Goal: Information Seeking & Learning: Learn about a topic

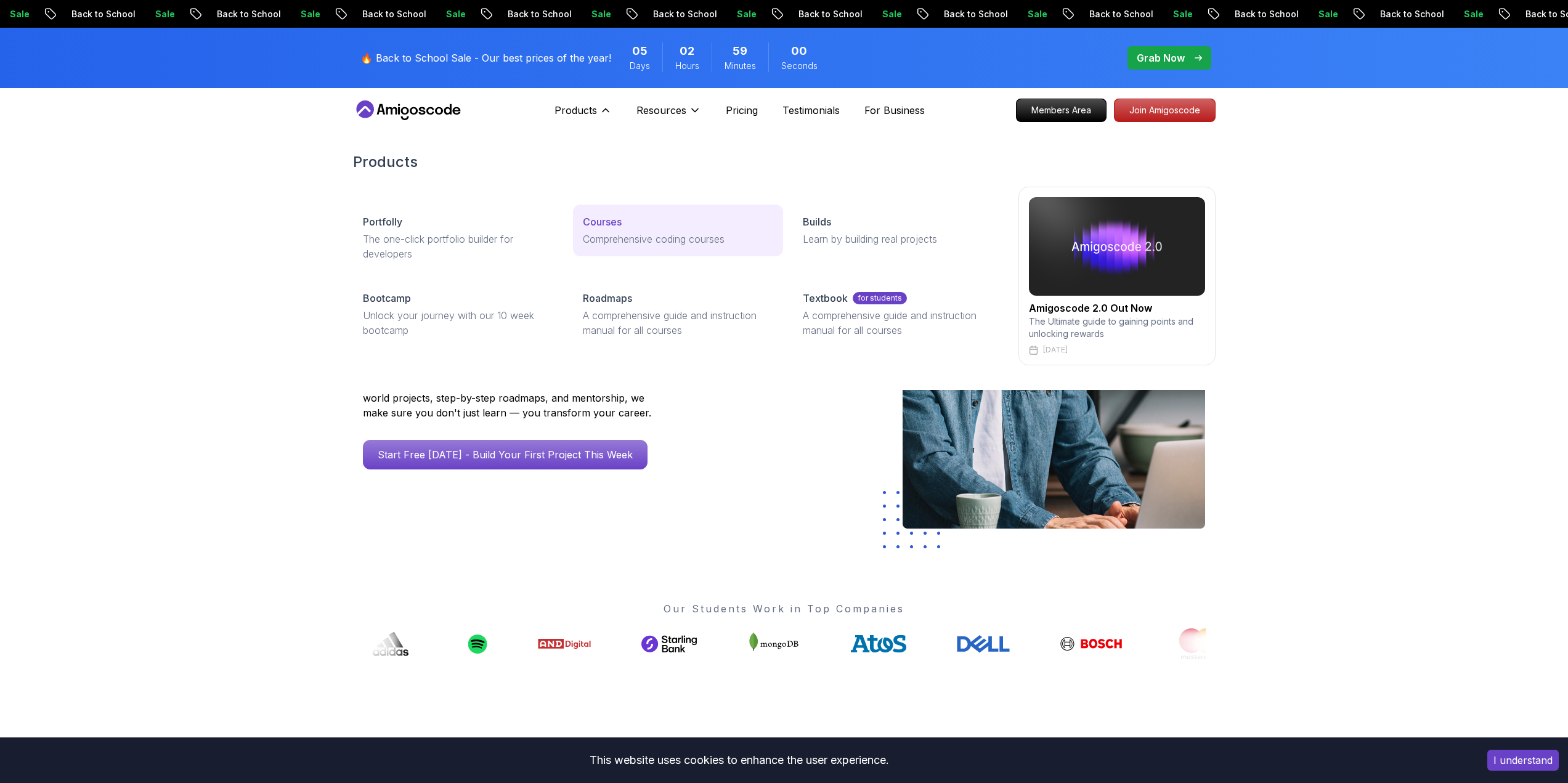
click at [613, 224] on p "Courses" at bounding box center [602, 222] width 39 height 15
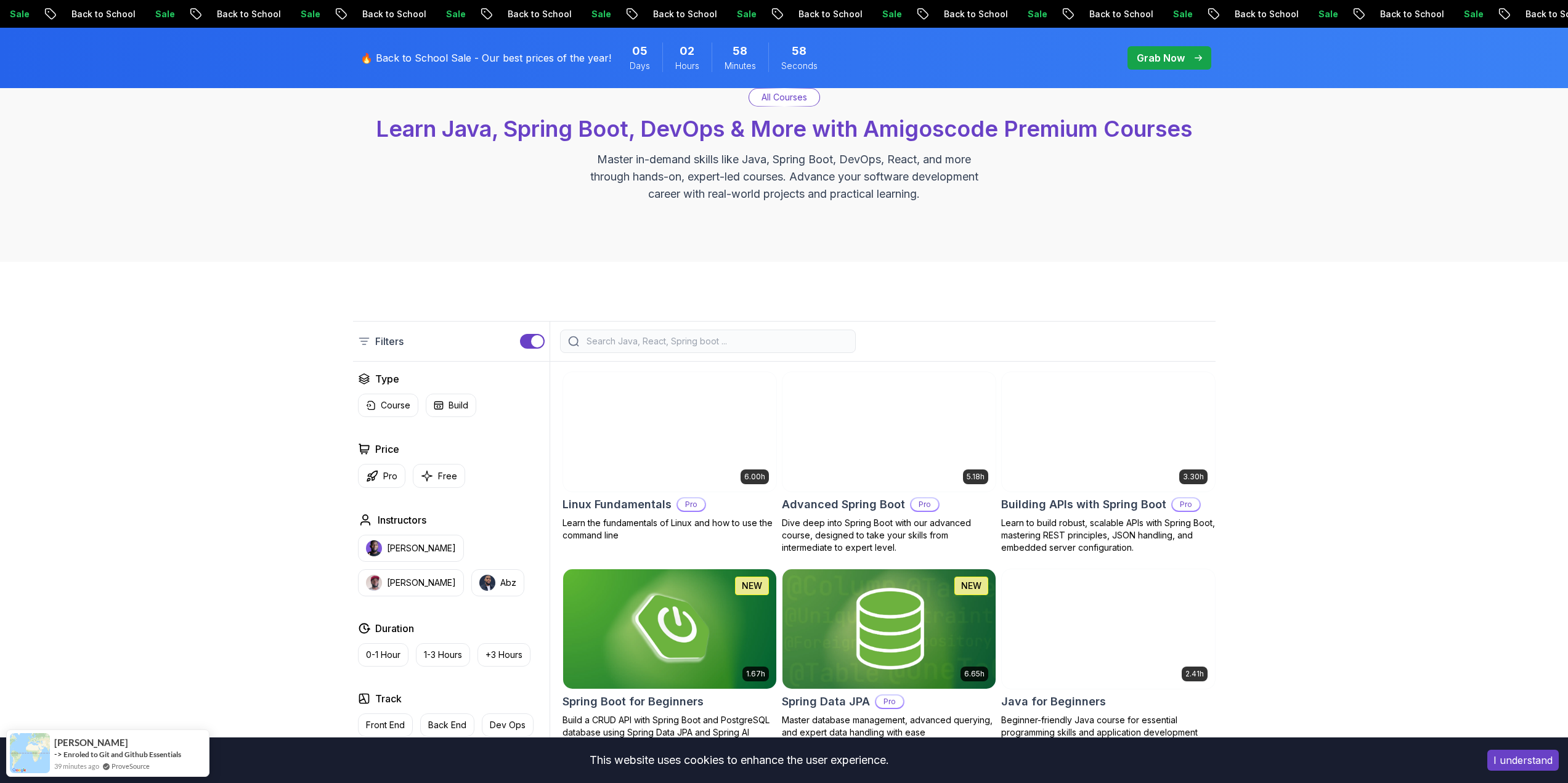
scroll to position [185, 0]
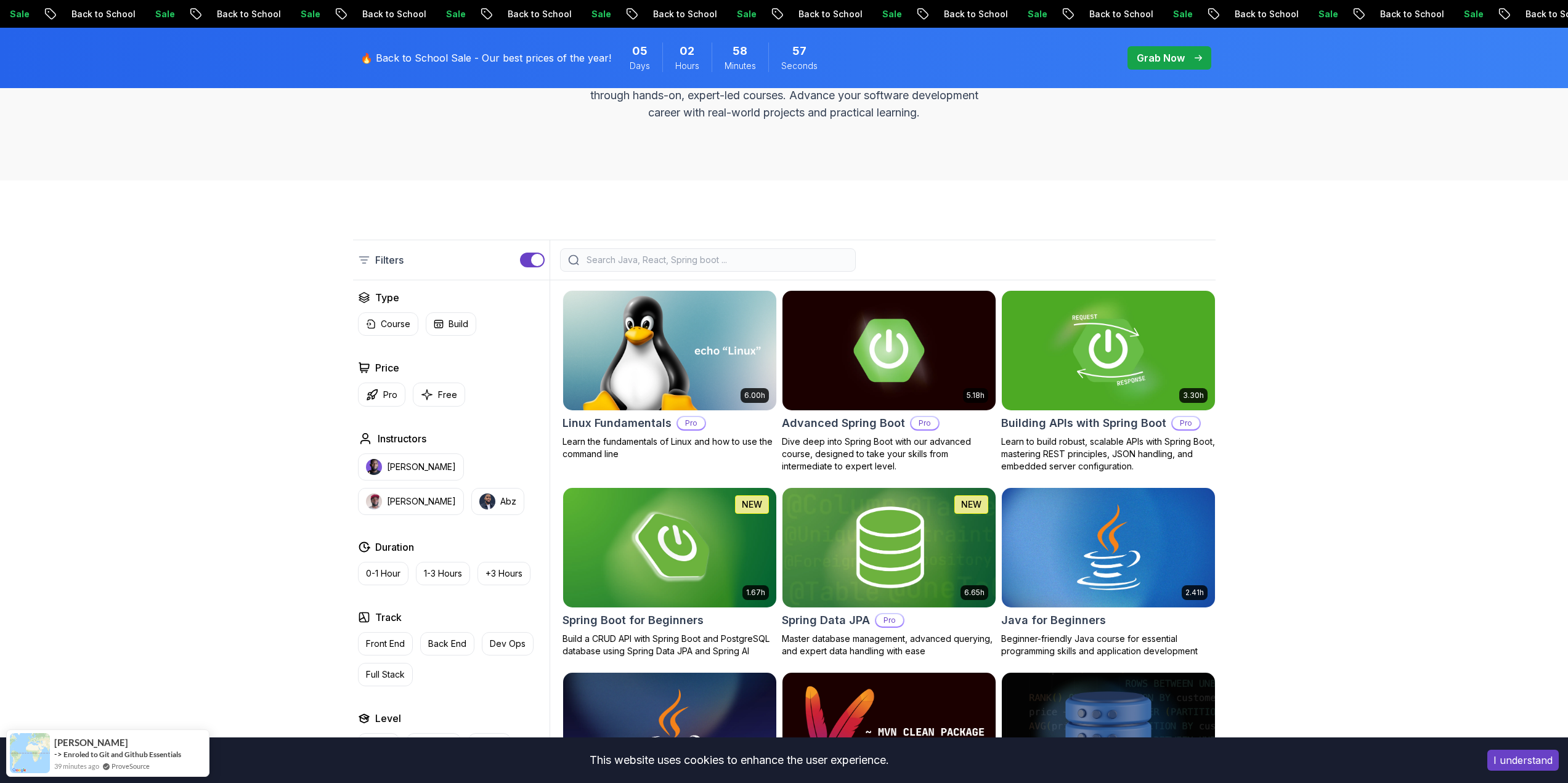
click at [653, 255] on input "search" at bounding box center [716, 259] width 264 height 12
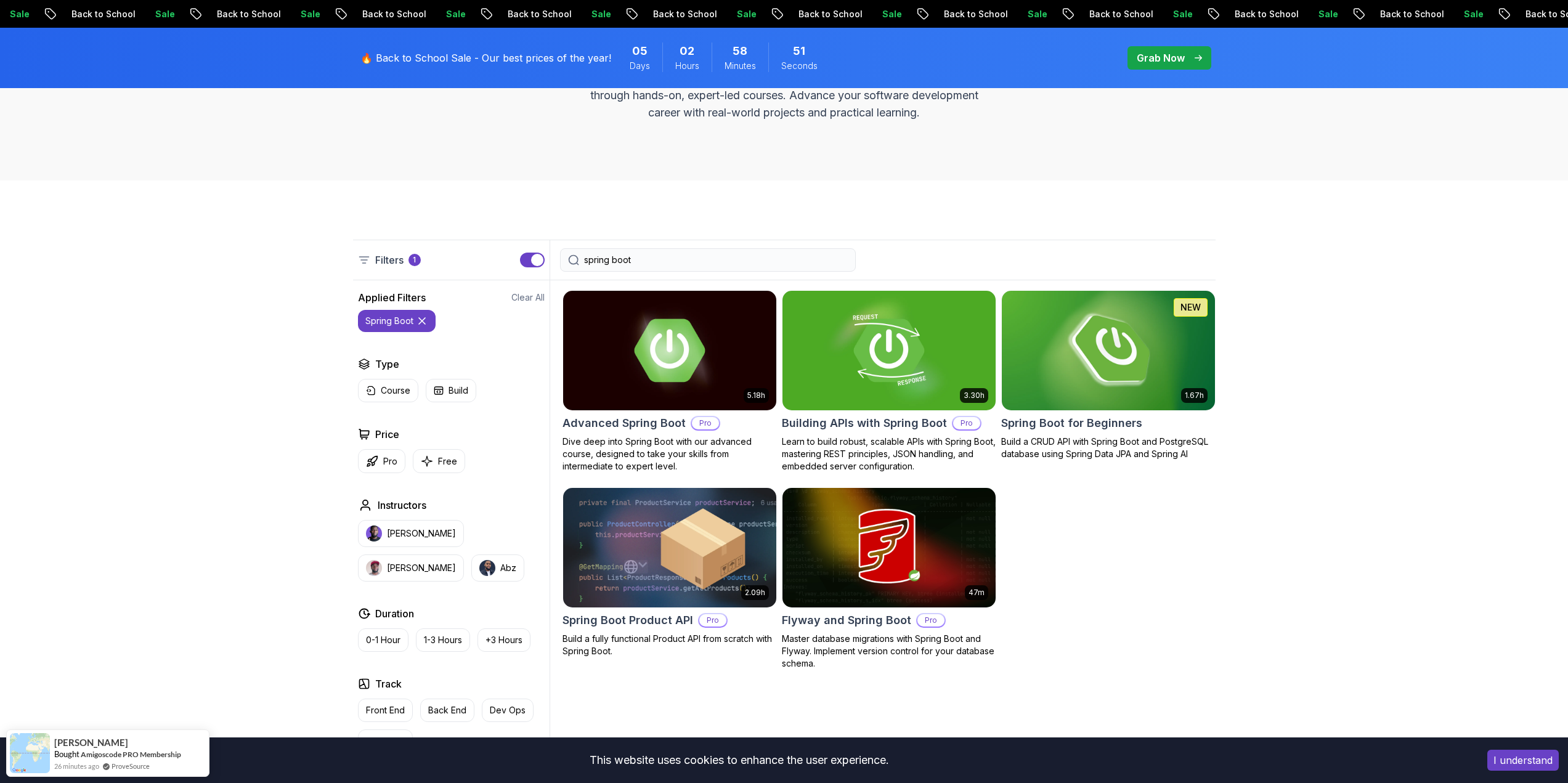
scroll to position [246, 0]
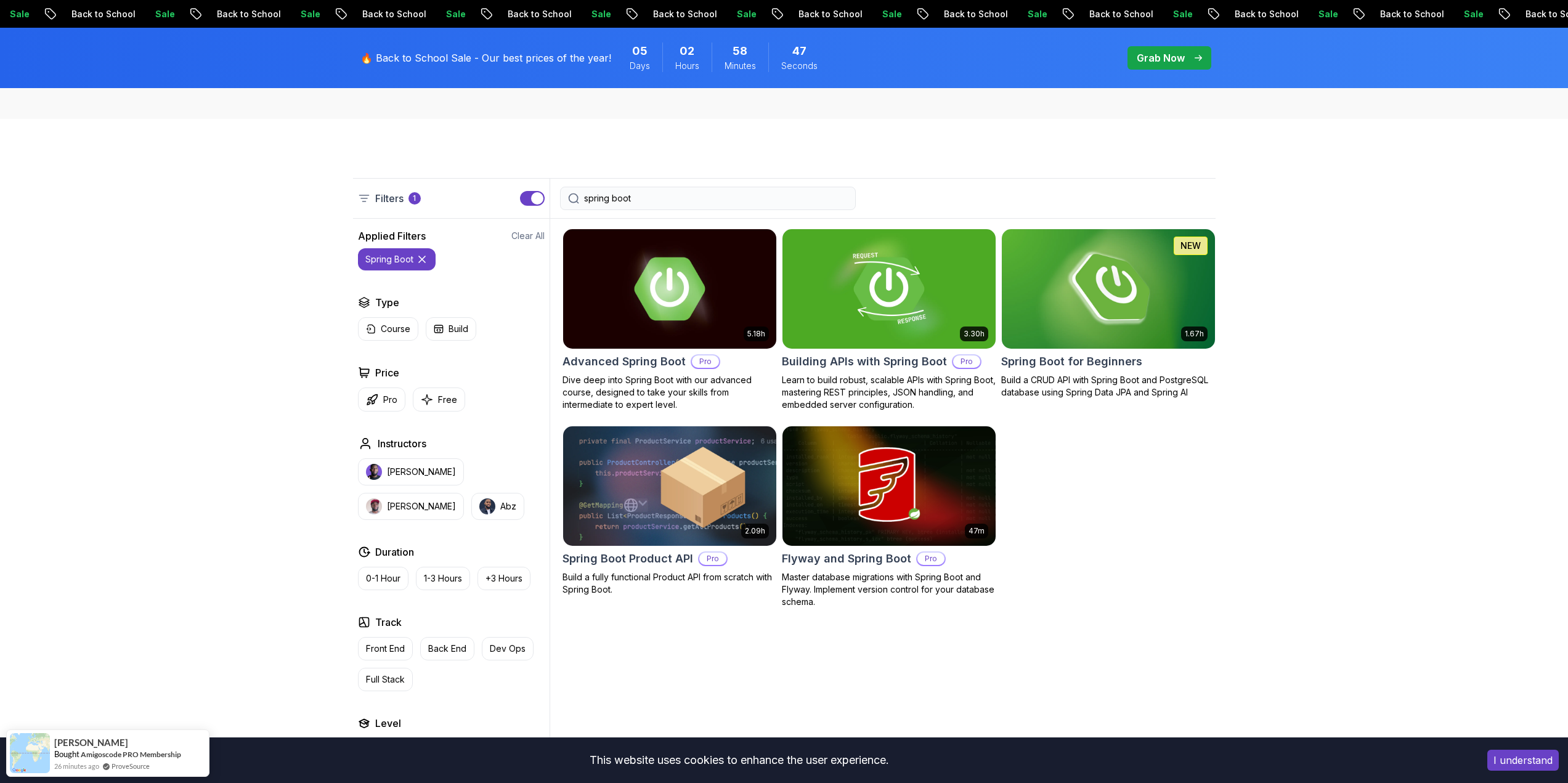
type input "spring boot"
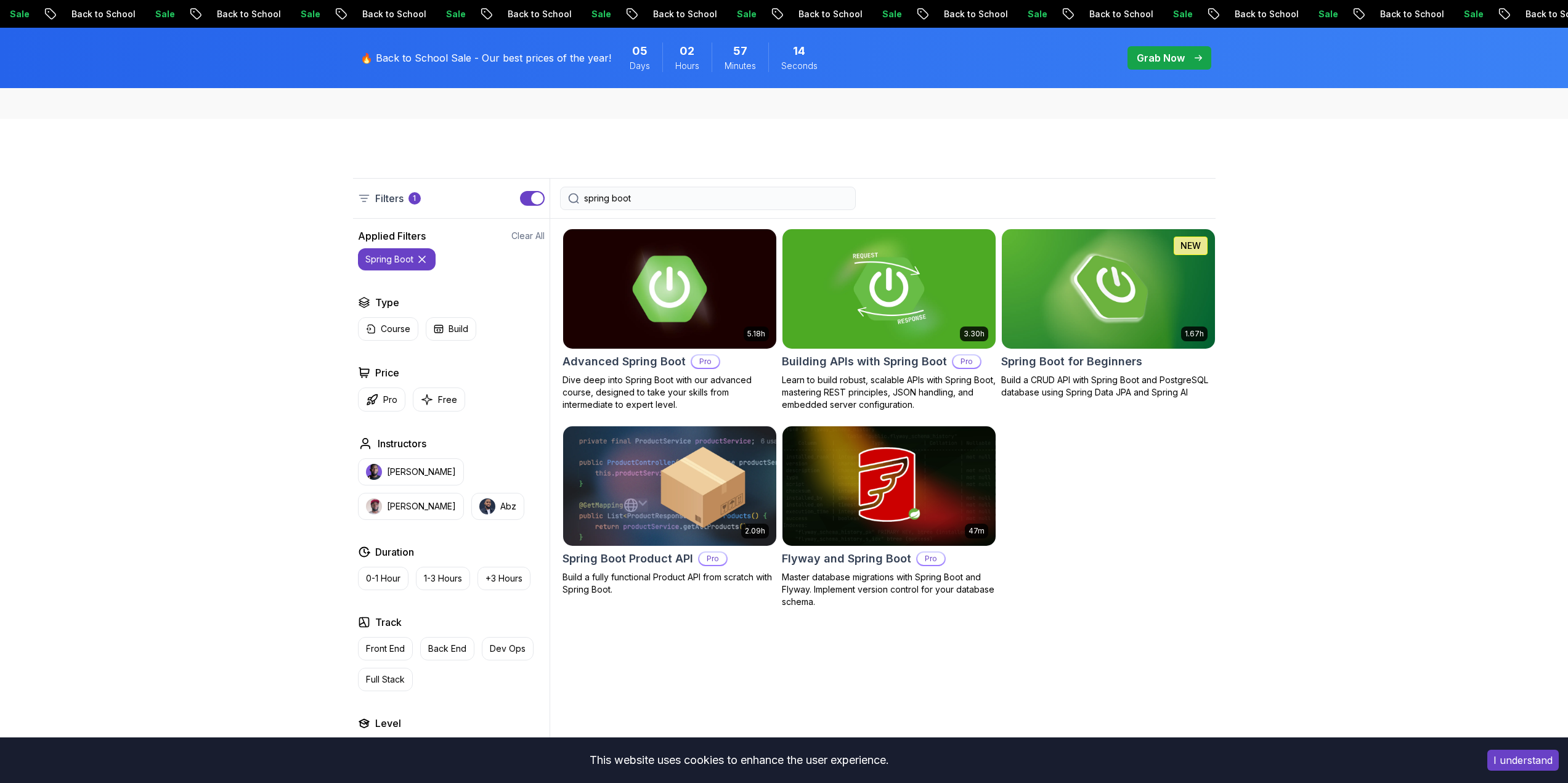
click at [622, 324] on img at bounding box center [669, 289] width 224 height 125
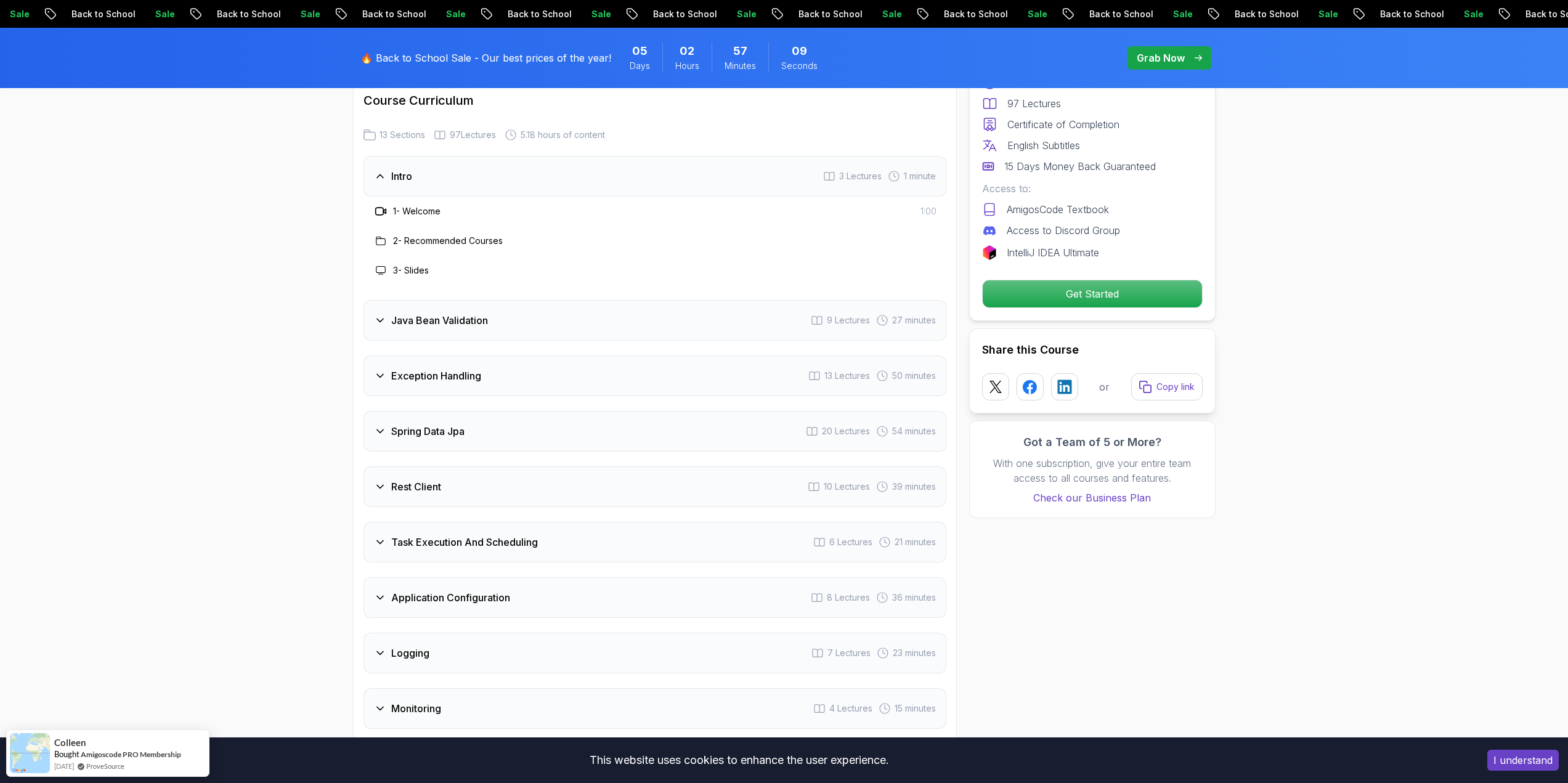
scroll to position [1602, 0]
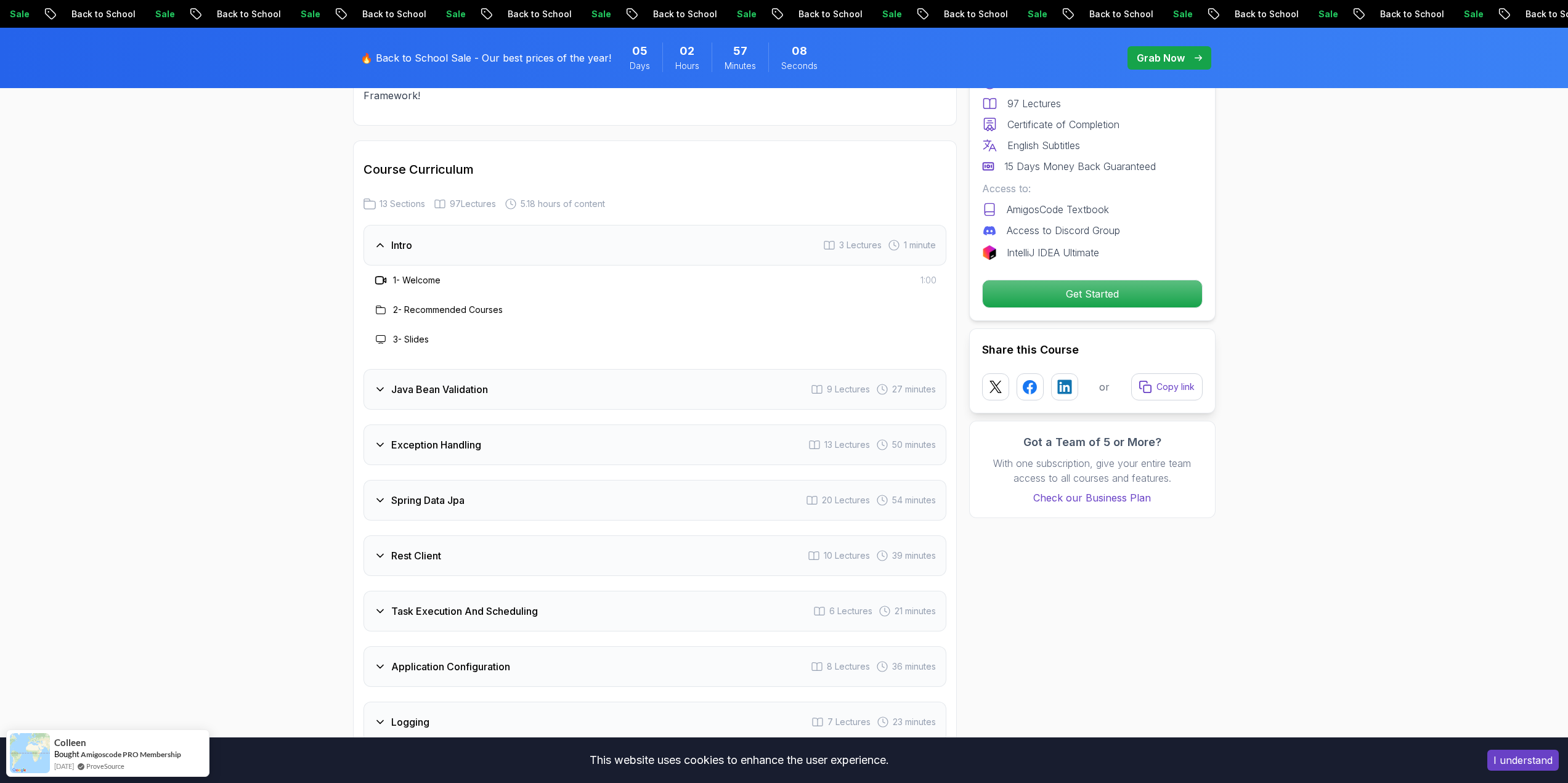
click at [471, 225] on div "Intro 3 Lectures 1 minute" at bounding box center [654, 245] width 582 height 41
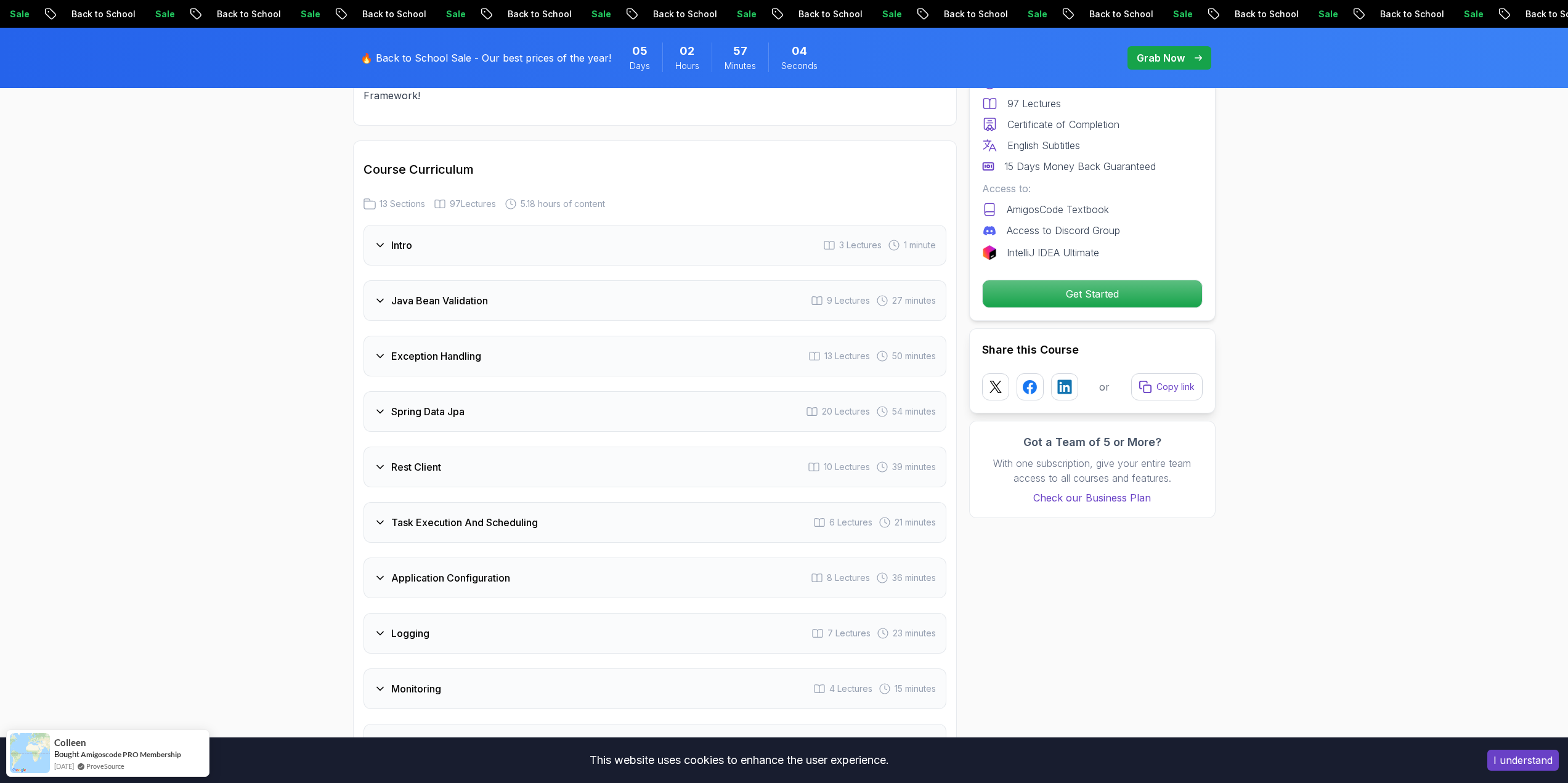
click at [486, 281] on div "Java Bean Validation 9 Lectures 27 minutes" at bounding box center [654, 301] width 582 height 41
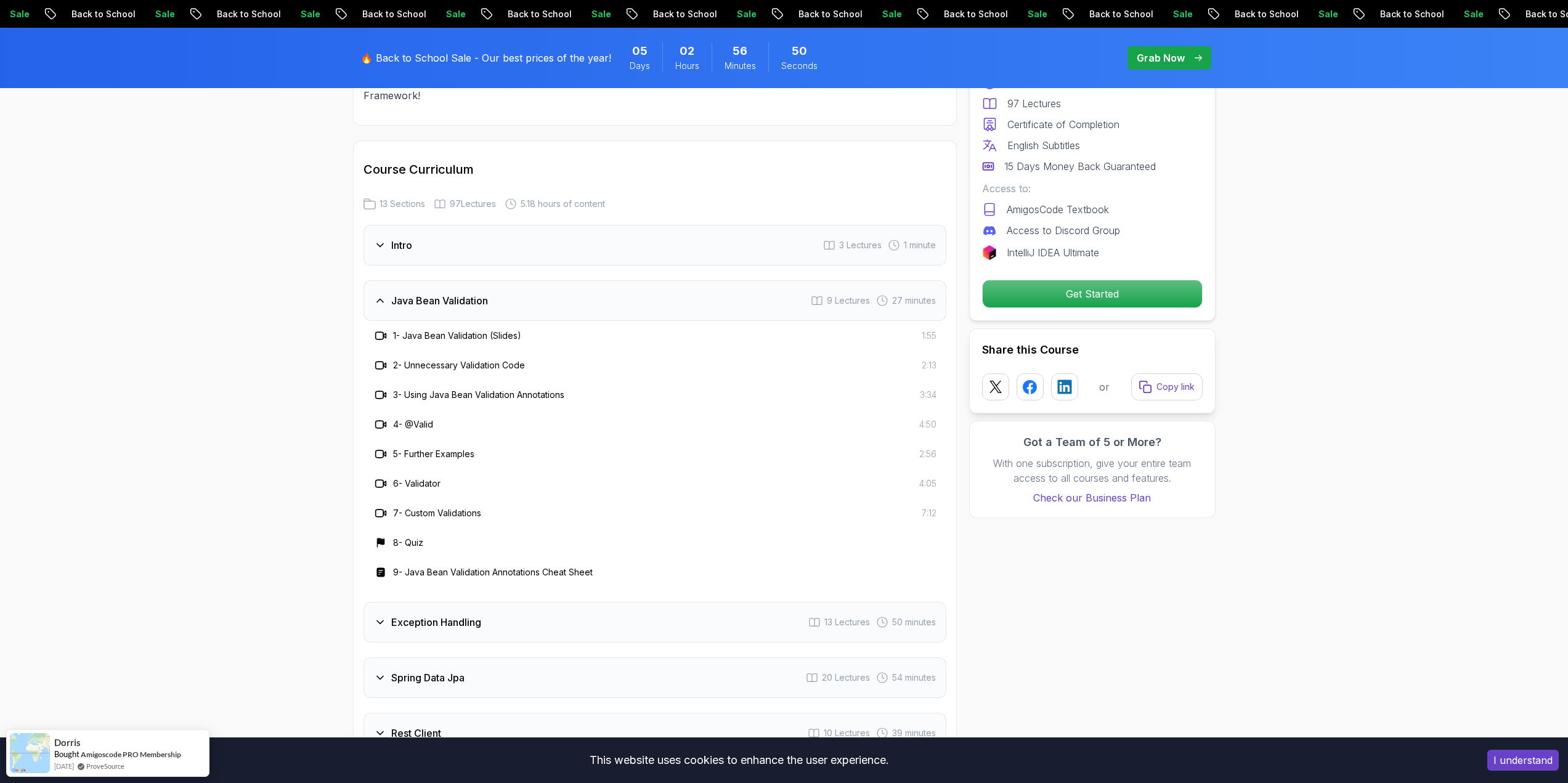
scroll to position [1664, 0]
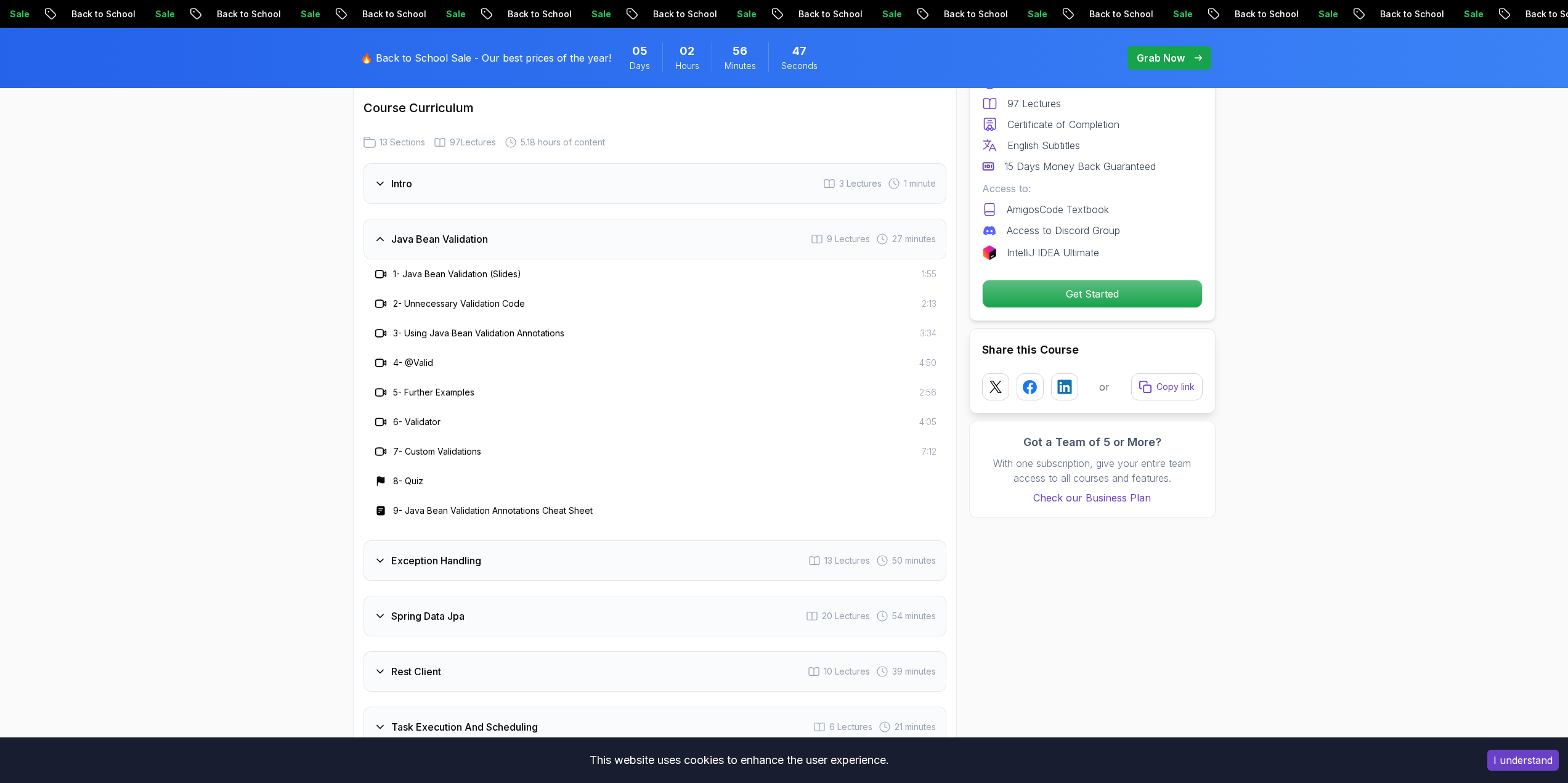
click at [464, 554] on h3 "Exception Handling" at bounding box center [436, 561] width 90 height 15
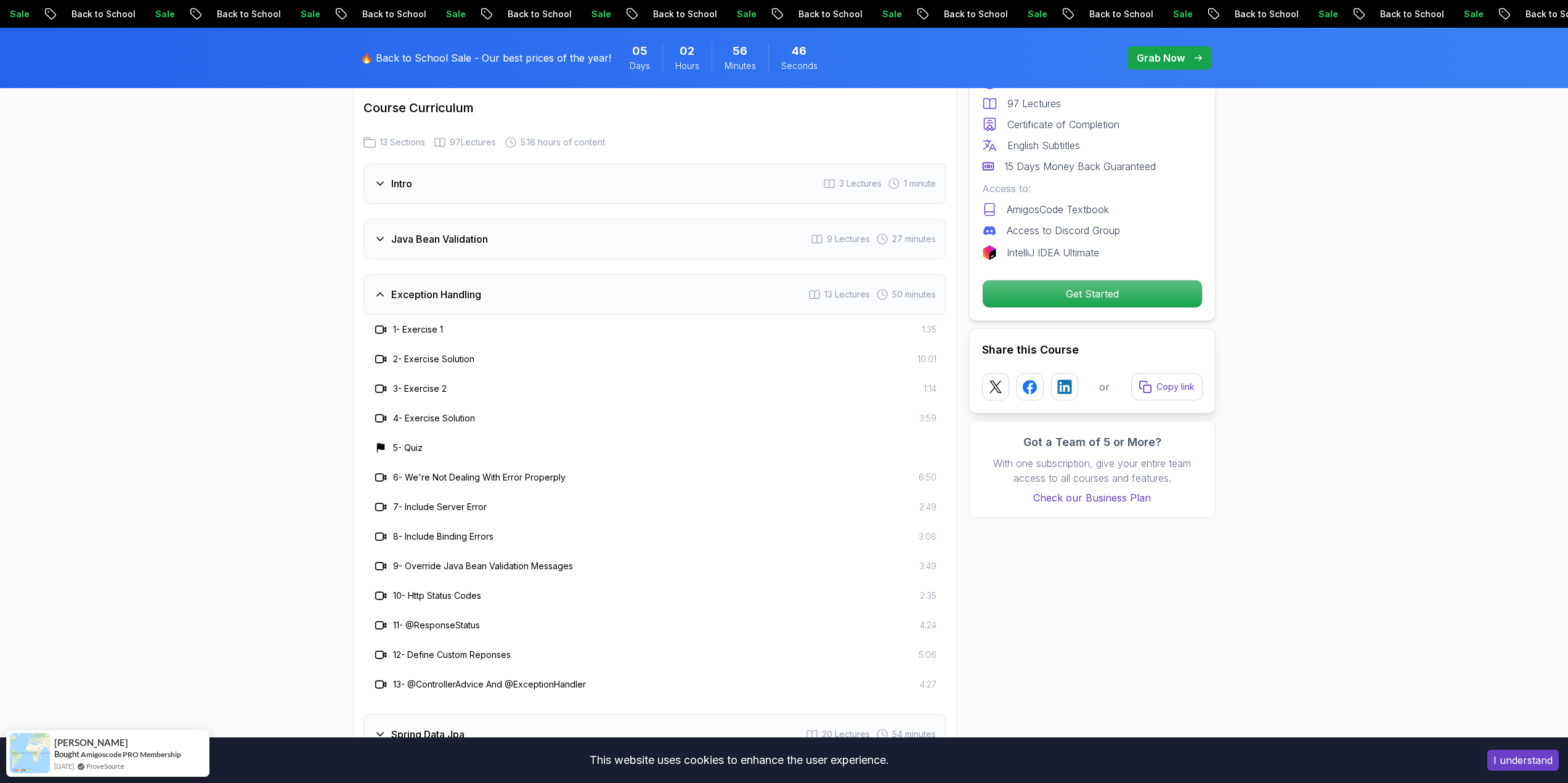
click at [451, 287] on h3 "Exception Handling" at bounding box center [436, 295] width 90 height 15
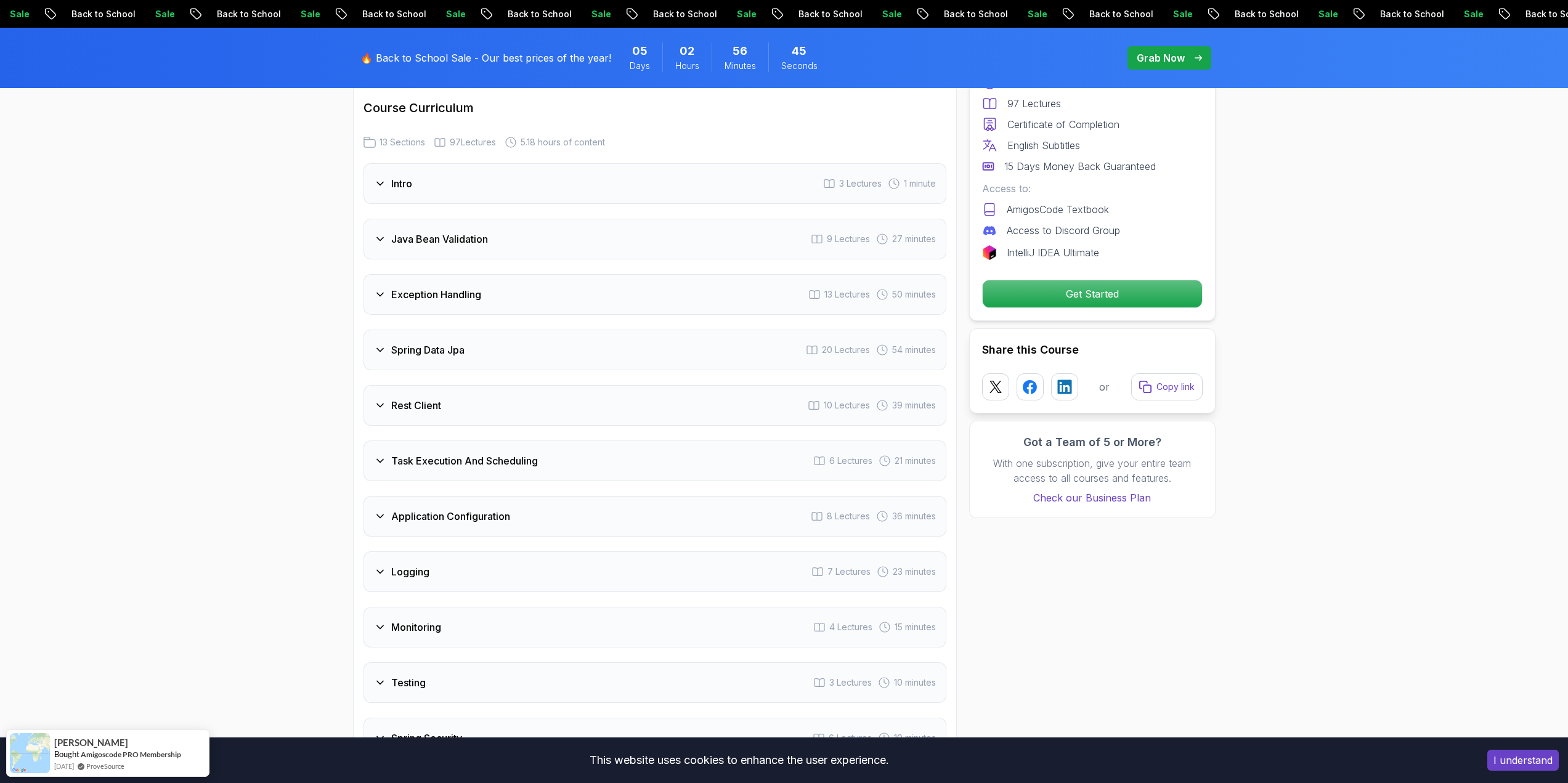
click at [507, 219] on div "Java Bean Validation 9 Lectures 27 minutes" at bounding box center [654, 240] width 582 height 41
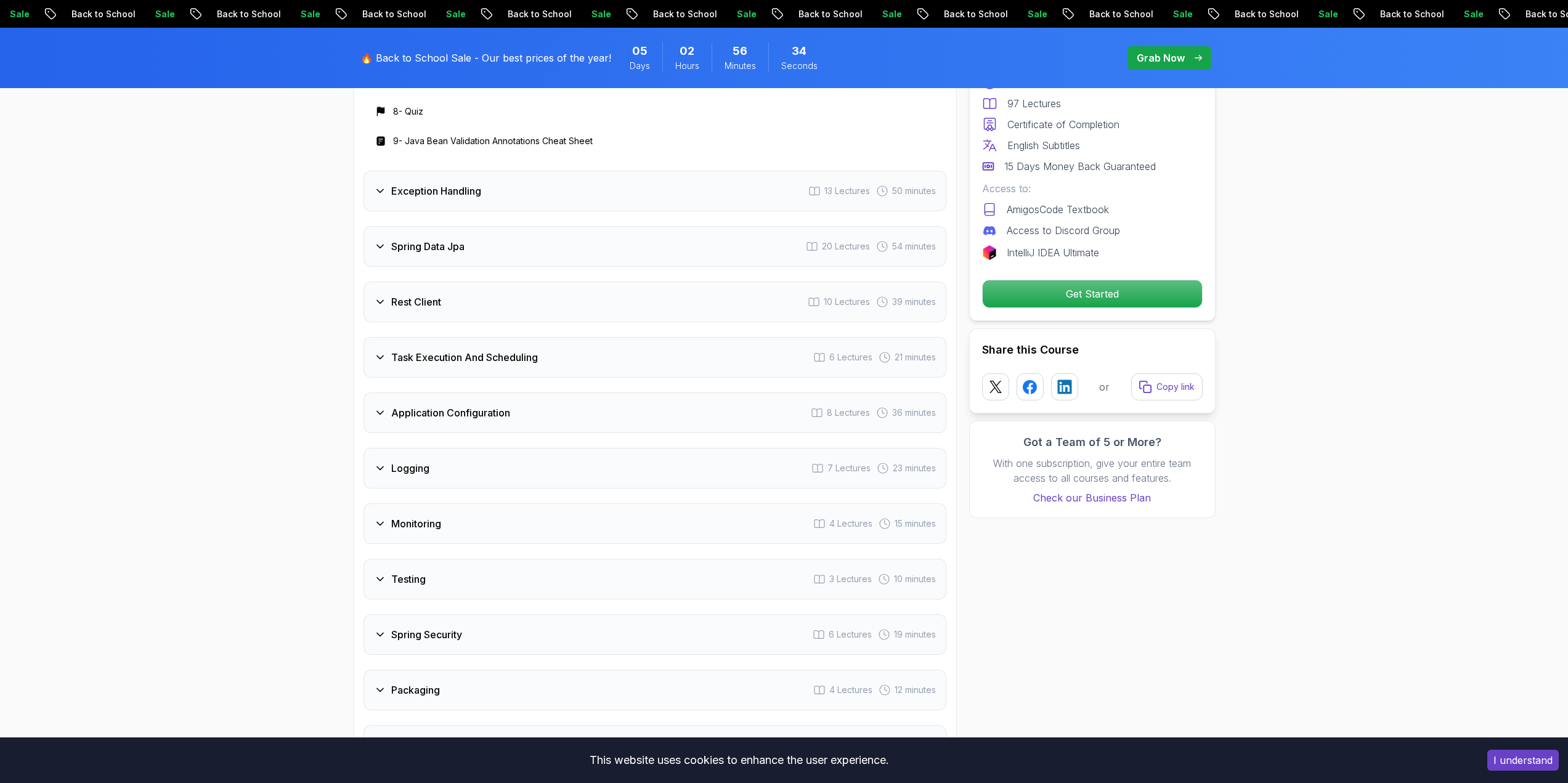
scroll to position [2095, 0]
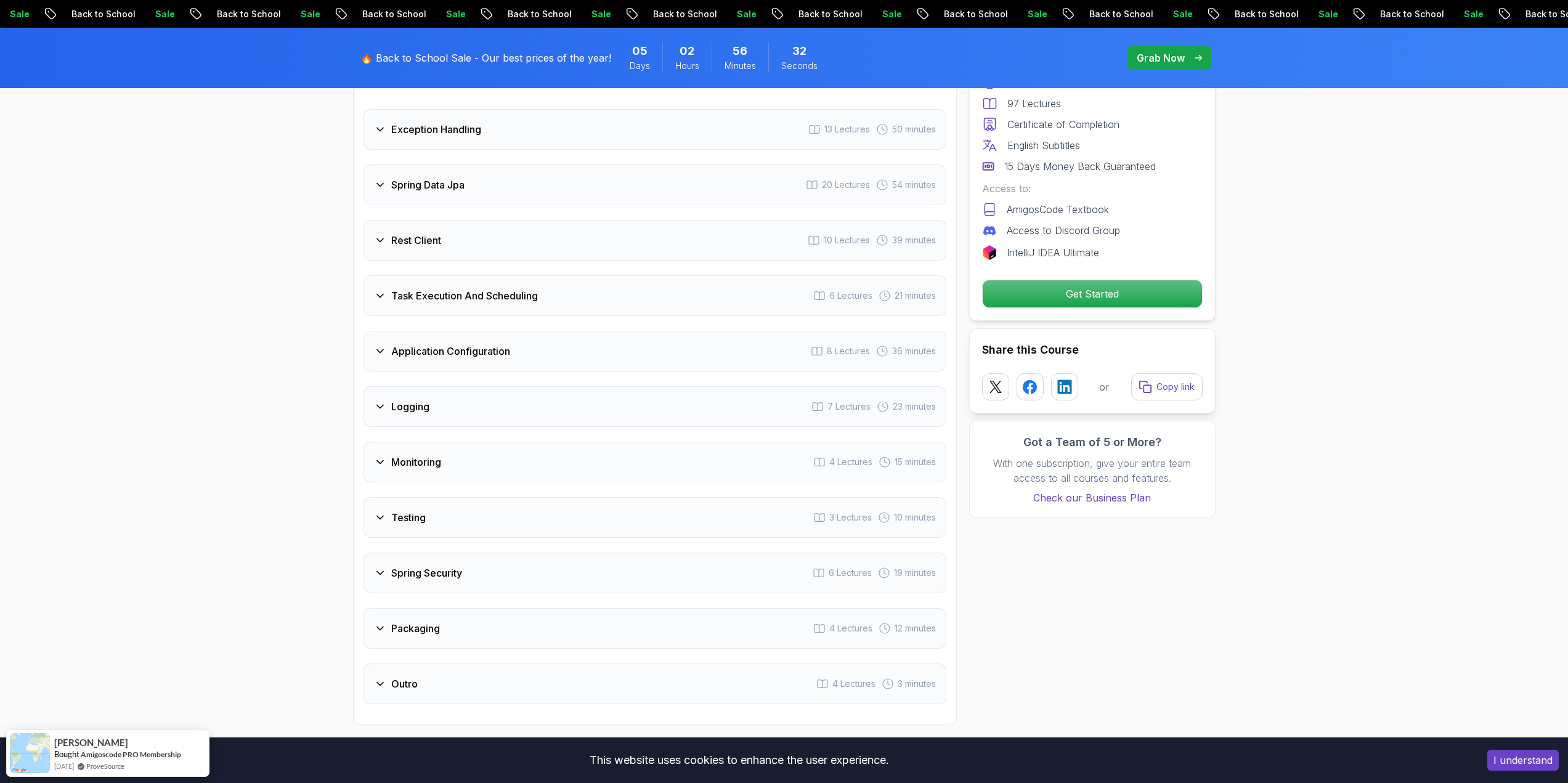
click at [548, 553] on div "Spring Security 6 Lectures 19 minutes" at bounding box center [654, 573] width 582 height 41
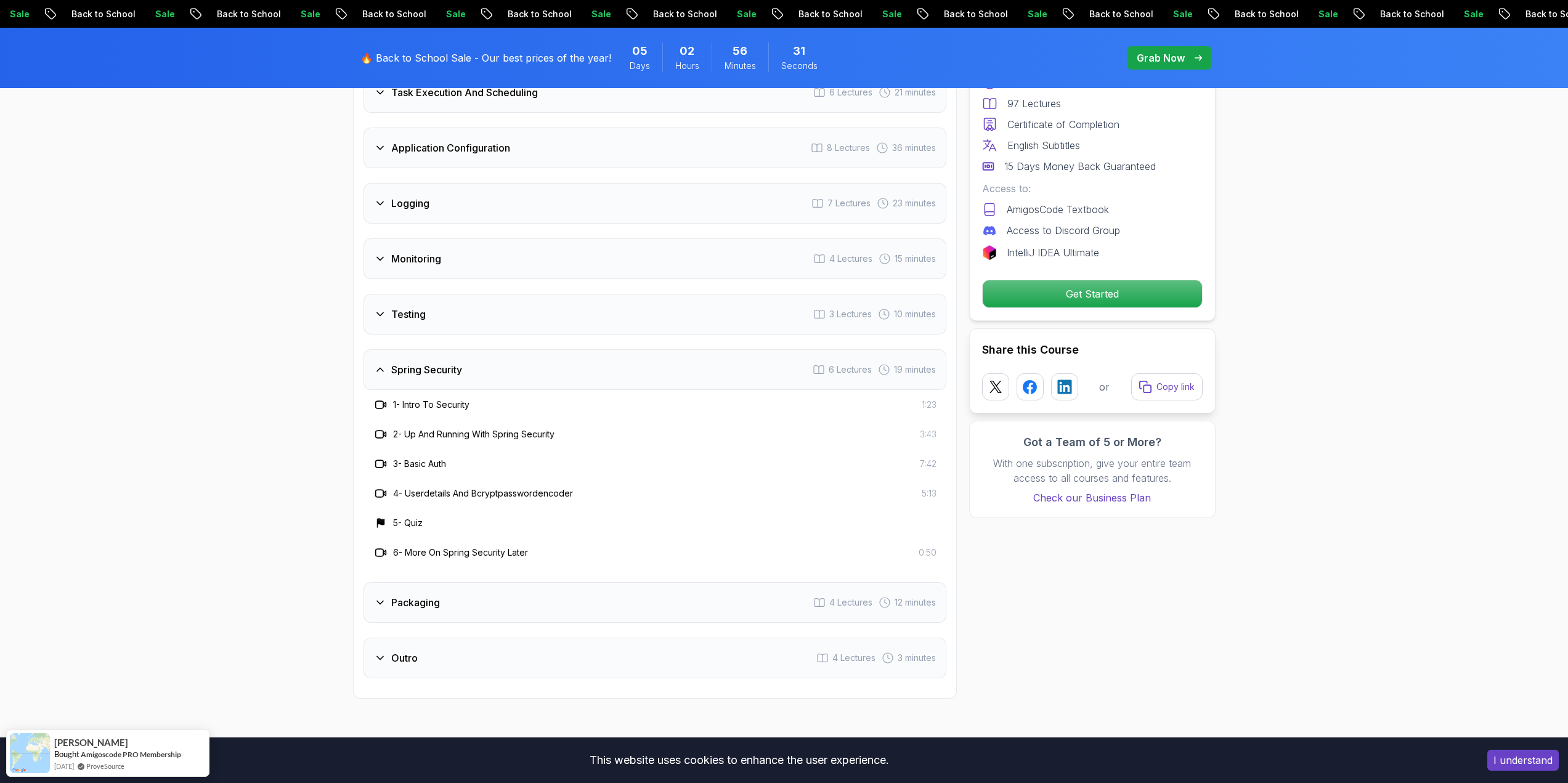
scroll to position [1972, 0]
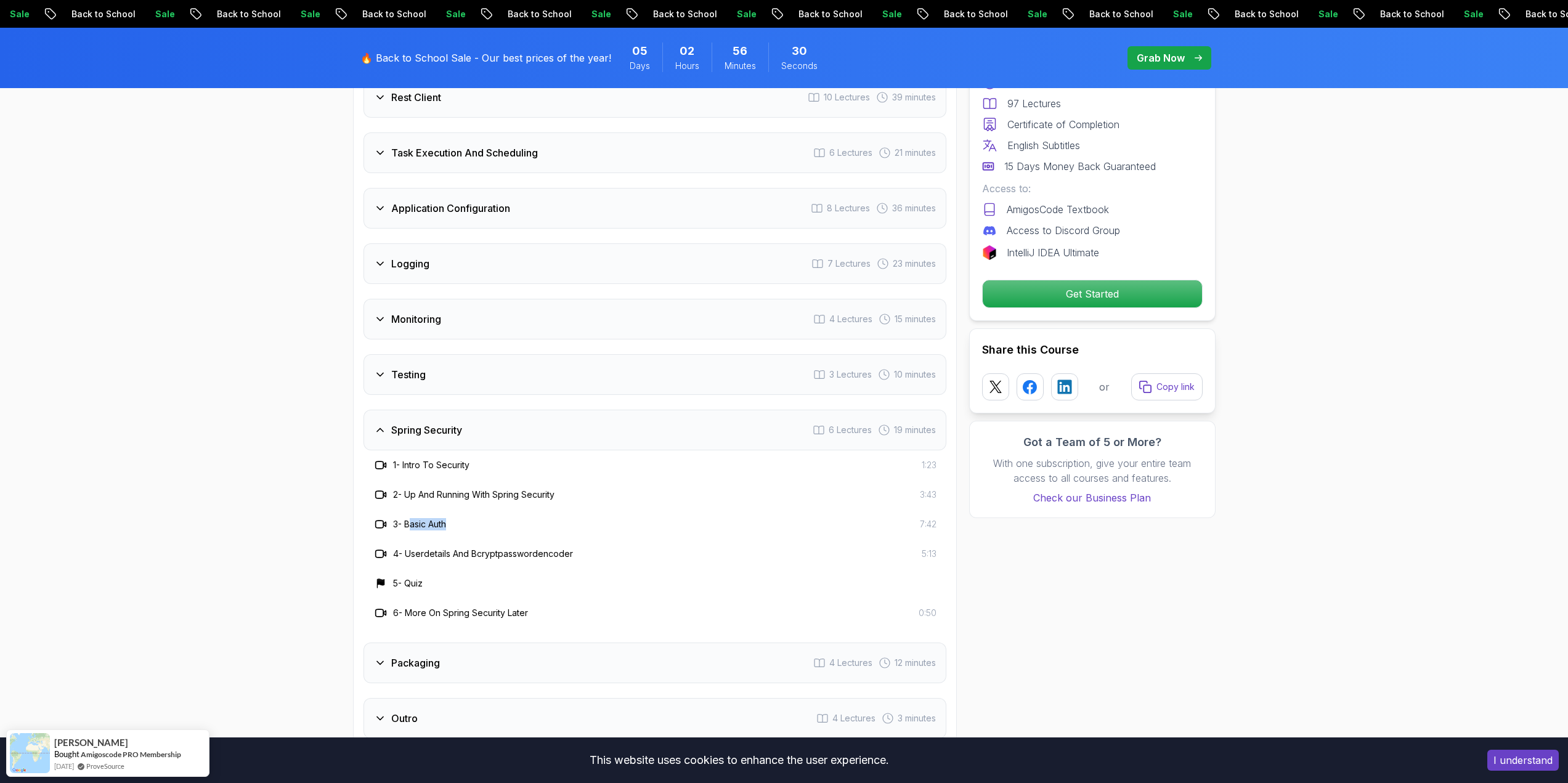
drag, startPoint x: 414, startPoint y: 490, endPoint x: 506, endPoint y: 500, distance: 92.5
click at [506, 517] on div "3 - Basic Auth 7:42" at bounding box center [655, 525] width 563 height 15
click at [592, 576] on div "5 - Quiz" at bounding box center [655, 584] width 563 height 15
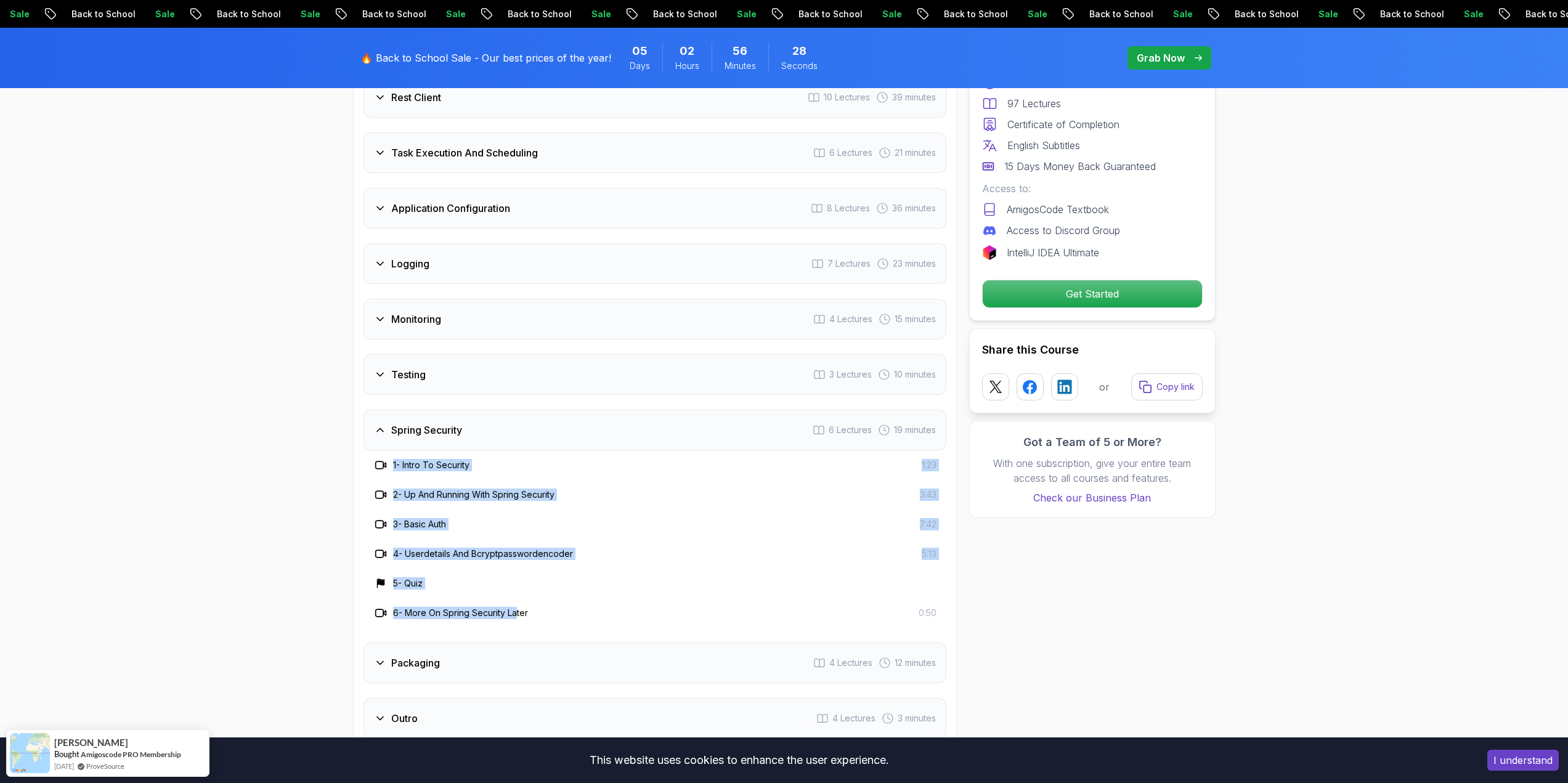
drag, startPoint x: 521, startPoint y: 573, endPoint x: 374, endPoint y: 423, distance: 210.0
click at [374, 450] on div "1 - Intro To Security 1:23 2 - Up And Running With Spring Security 3:43 3 - Bas…" at bounding box center [654, 539] width 582 height 177
click at [597, 510] on div "3 - Basic Auth 7:42" at bounding box center [654, 525] width 582 height 30
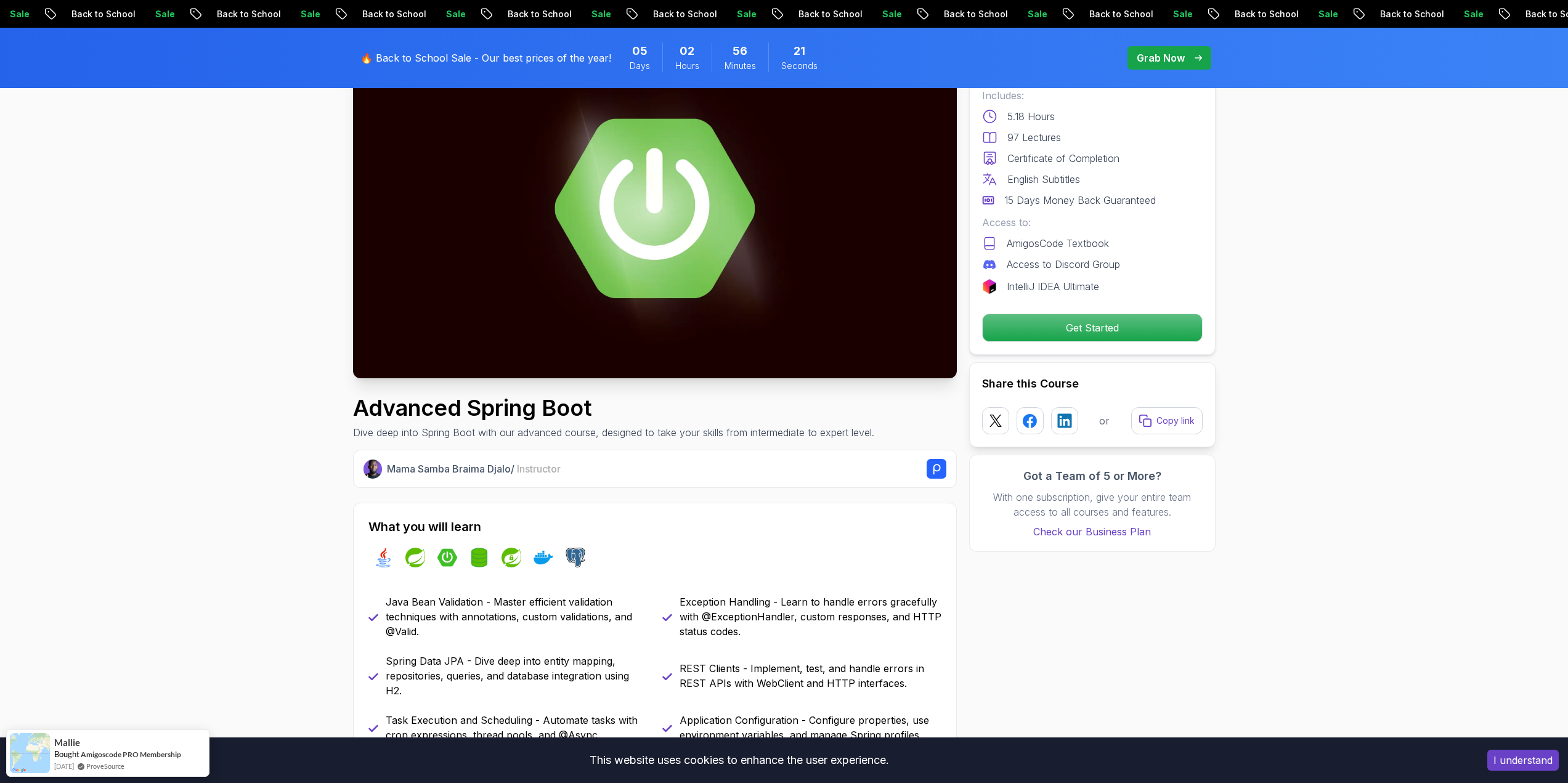
scroll to position [62, 0]
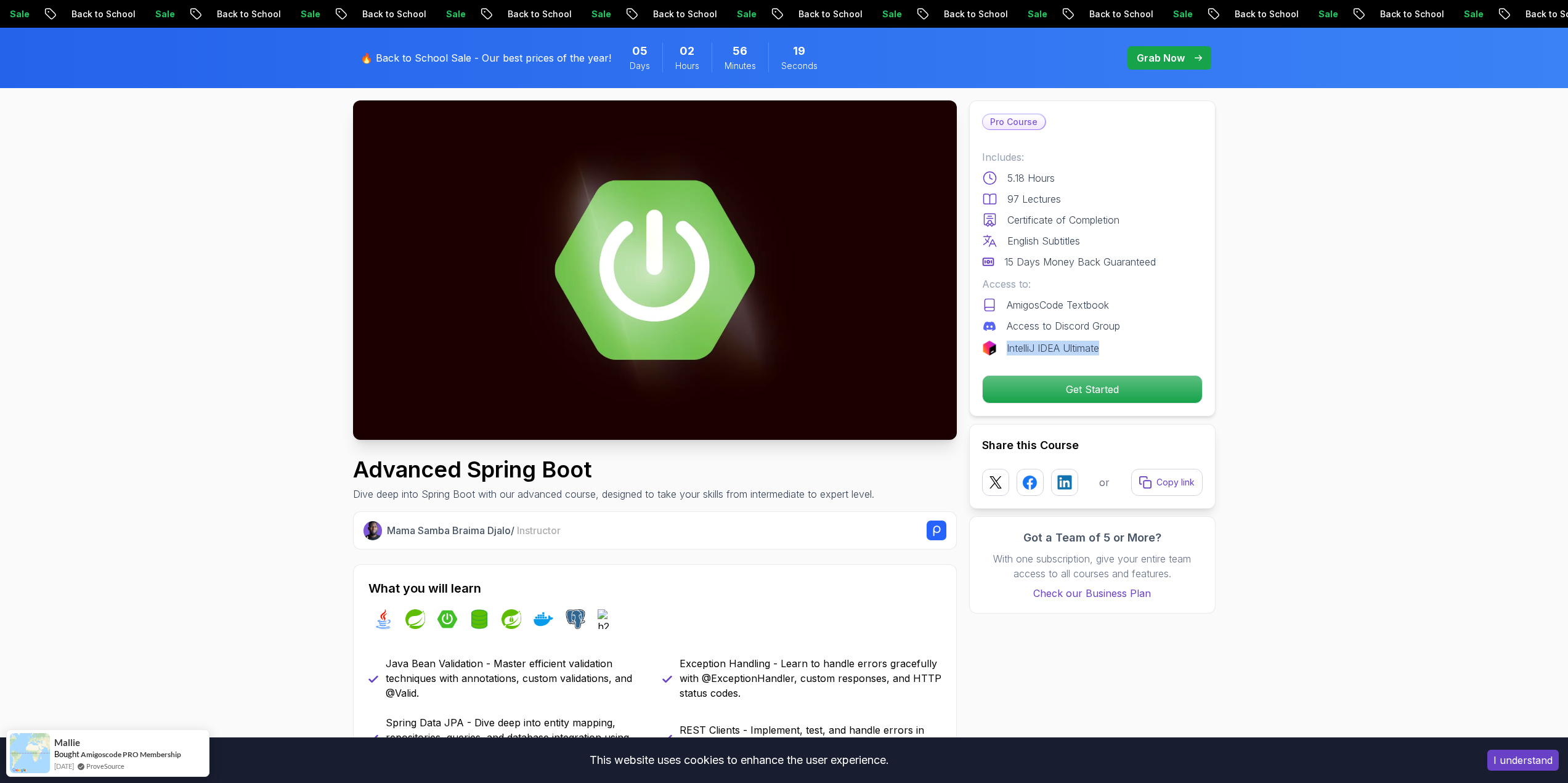
drag, startPoint x: 1006, startPoint y: 348, endPoint x: 1109, endPoint y: 342, distance: 103.2
click at [1109, 342] on div "IntelliJ IDEA Ultimate" at bounding box center [1092, 349] width 221 height 15
drag, startPoint x: 1017, startPoint y: 178, endPoint x: 1168, endPoint y: 278, distance: 181.1
click at [1168, 278] on div "Includes: 5.18 Hours 97 Lectures Certificate of Completion English Subtitles 15…" at bounding box center [1092, 253] width 221 height 206
click at [1168, 278] on p "Access to:" at bounding box center [1092, 284] width 221 height 15
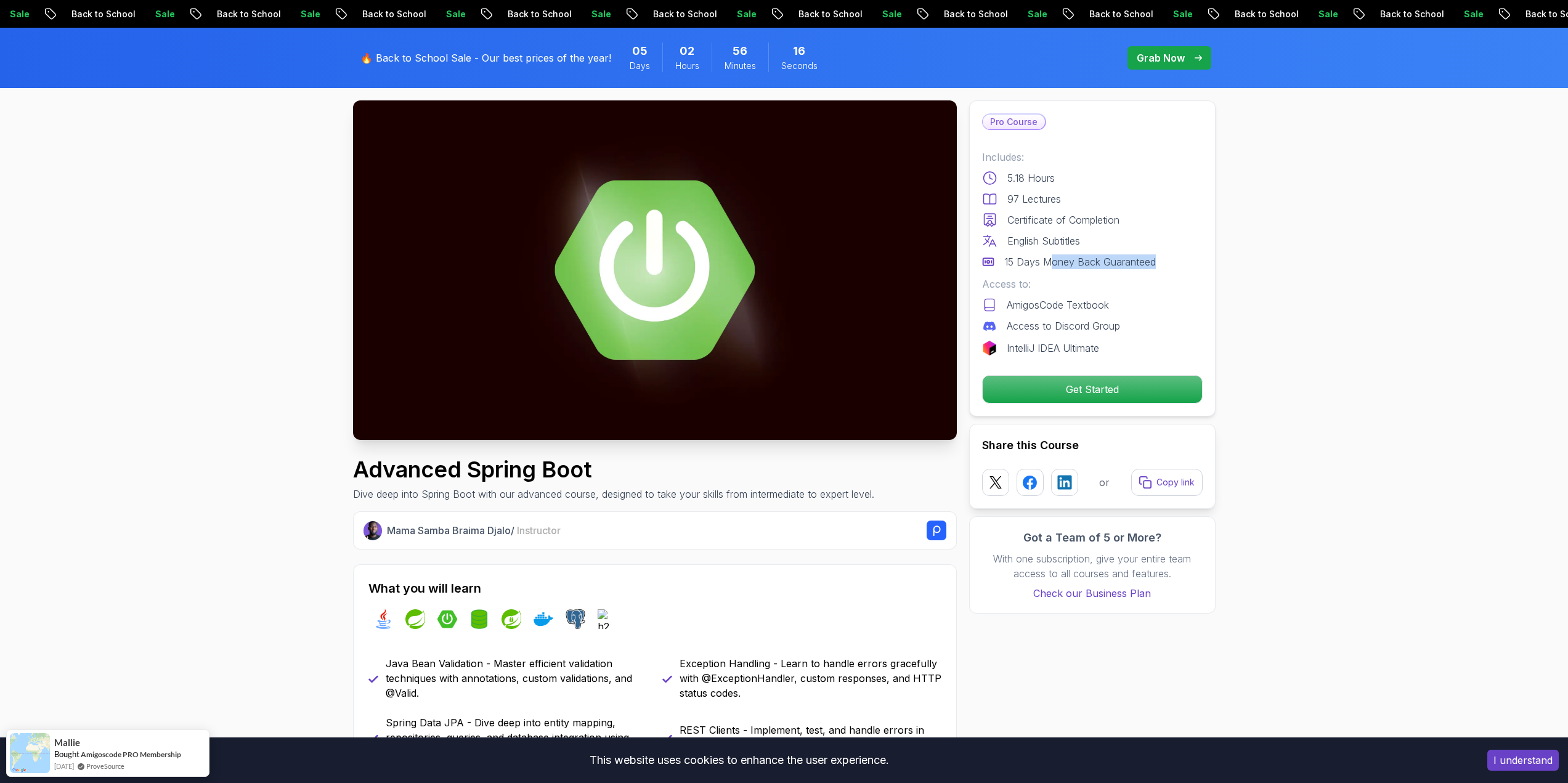
drag, startPoint x: 1054, startPoint y: 265, endPoint x: 1163, endPoint y: 261, distance: 109.1
click at [1163, 261] on div "15 Days Money Back Guaranteed" at bounding box center [1092, 262] width 221 height 15
drag, startPoint x: 1167, startPoint y: 259, endPoint x: 985, endPoint y: 256, distance: 182.0
click at [985, 256] on div "15 Days Money Back Guaranteed" at bounding box center [1092, 262] width 221 height 15
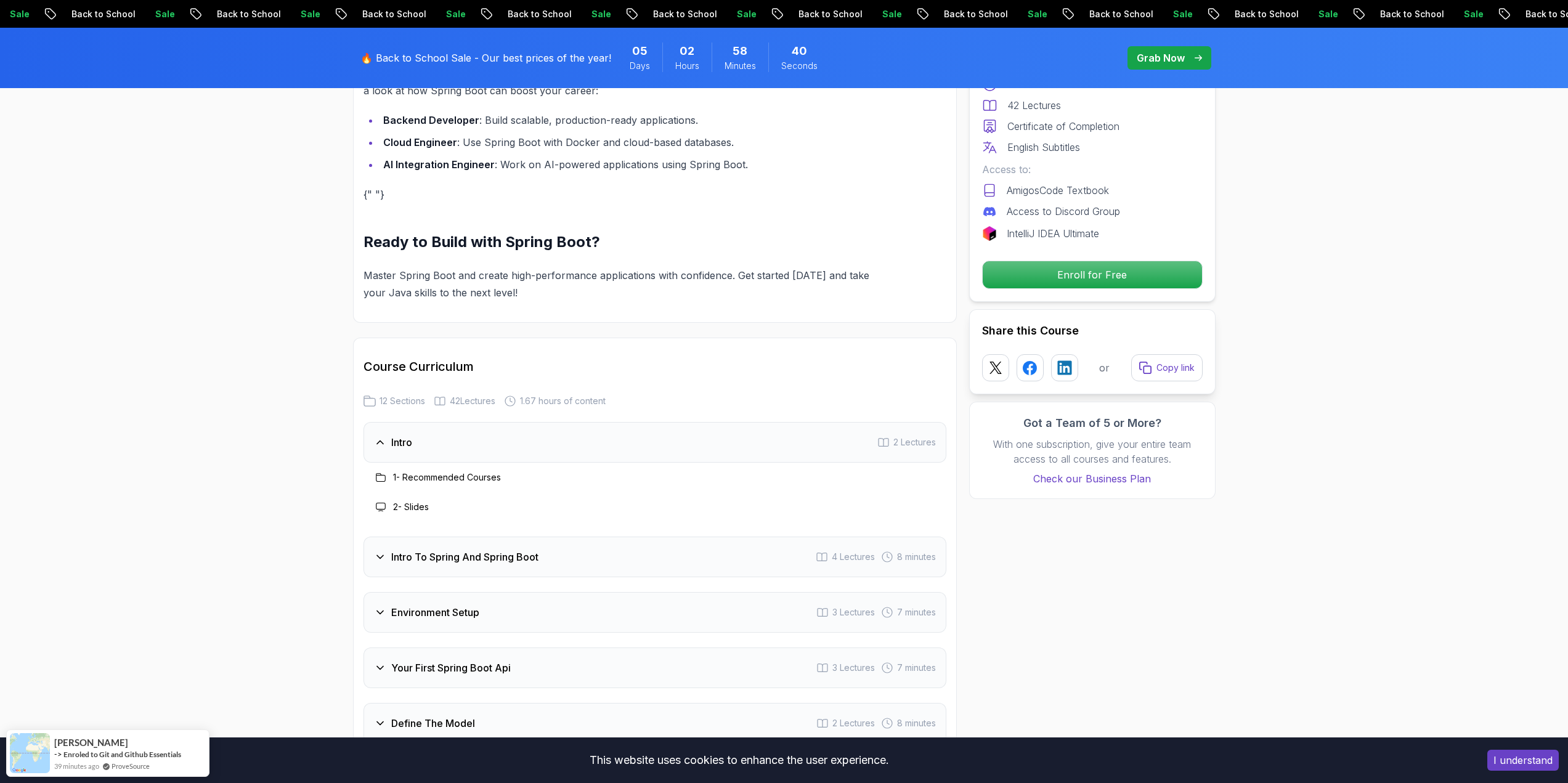
scroll to position [1664, 0]
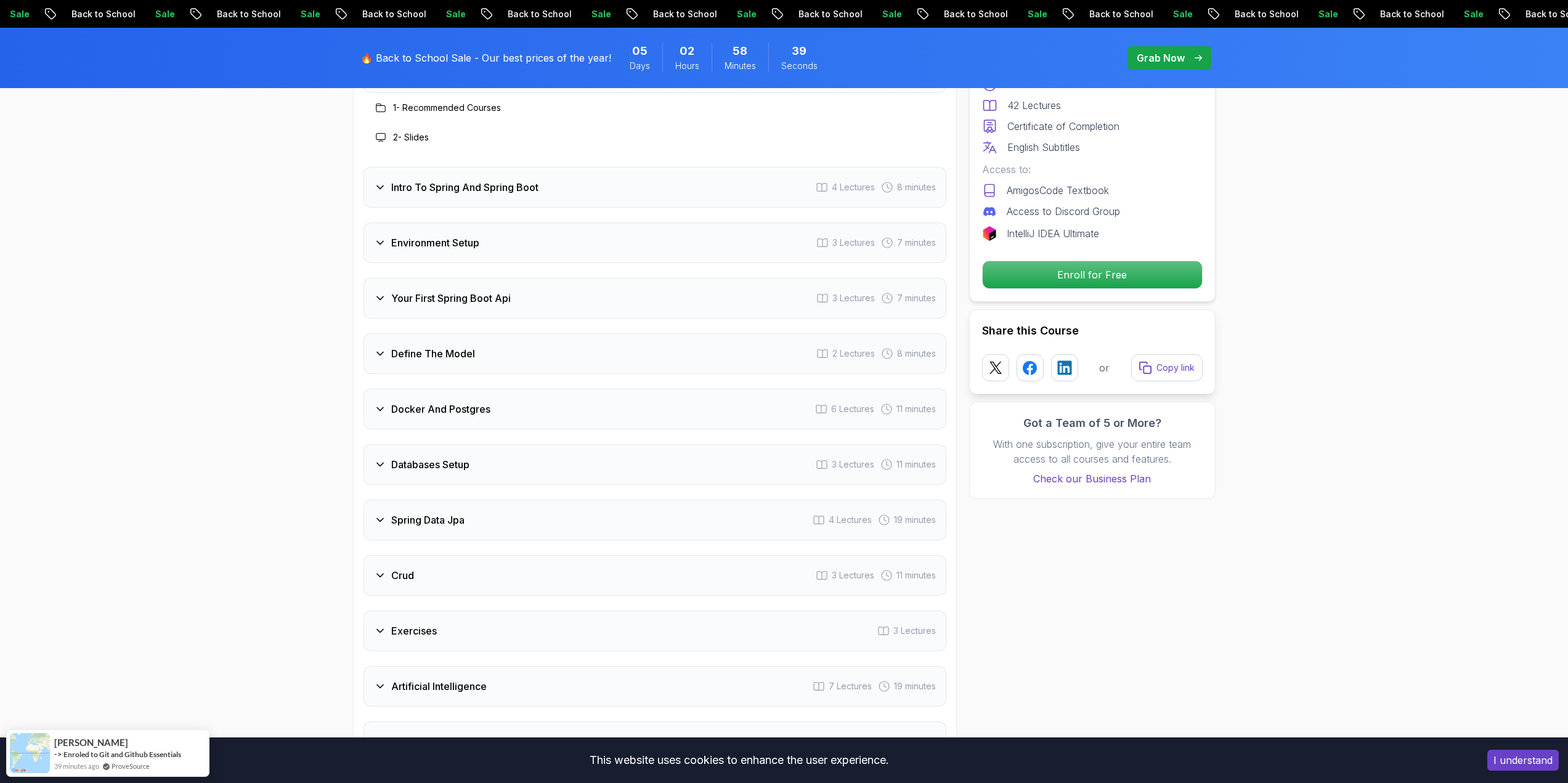
click at [470, 236] on div "Environment Setup 3 Lectures 7 minutes" at bounding box center [654, 243] width 582 height 41
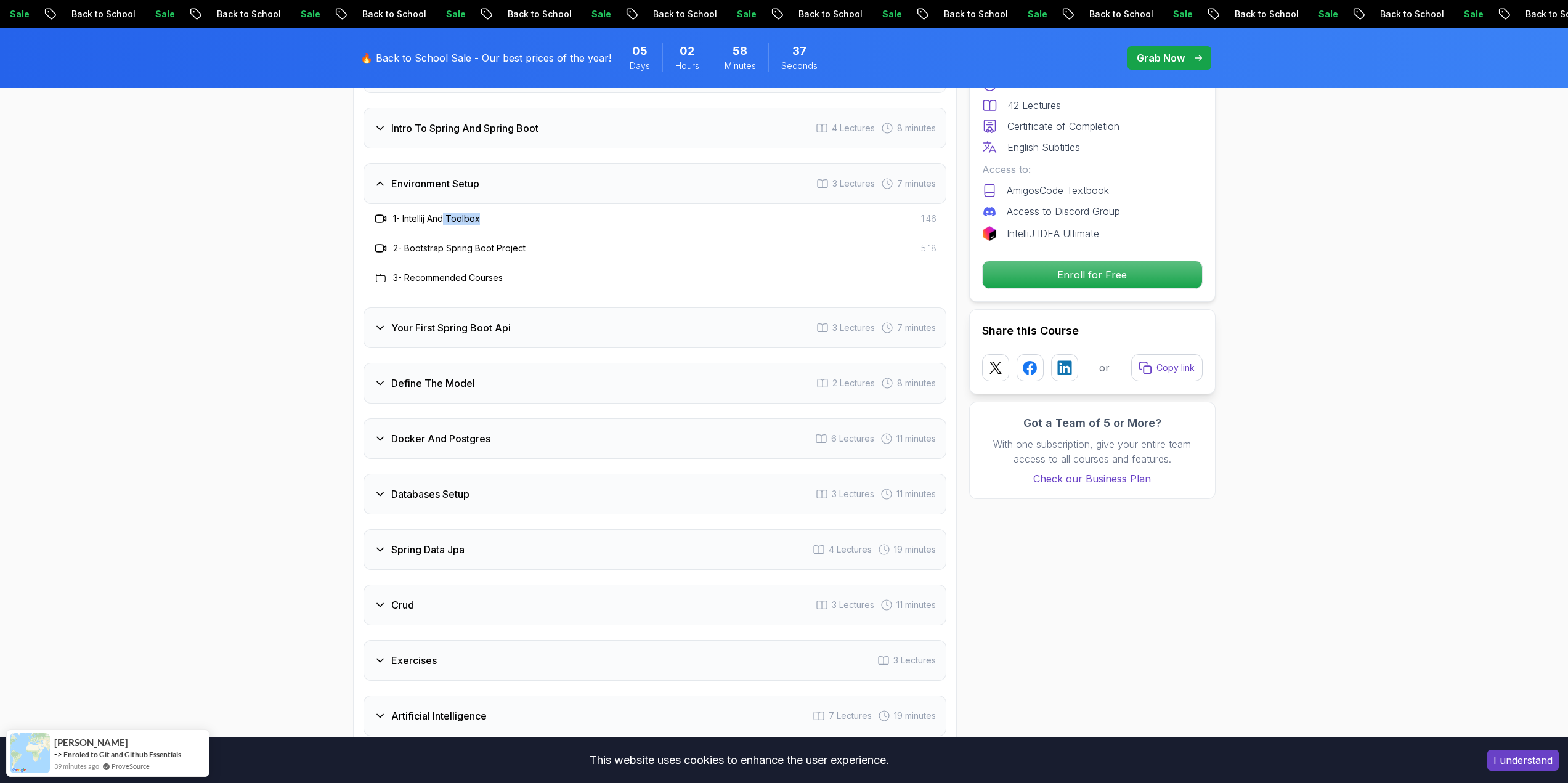
drag, startPoint x: 457, startPoint y: 203, endPoint x: 490, endPoint y: 201, distance: 33.1
click at [490, 212] on div "1 - Intellij And Toolbox 1:46" at bounding box center [655, 219] width 563 height 15
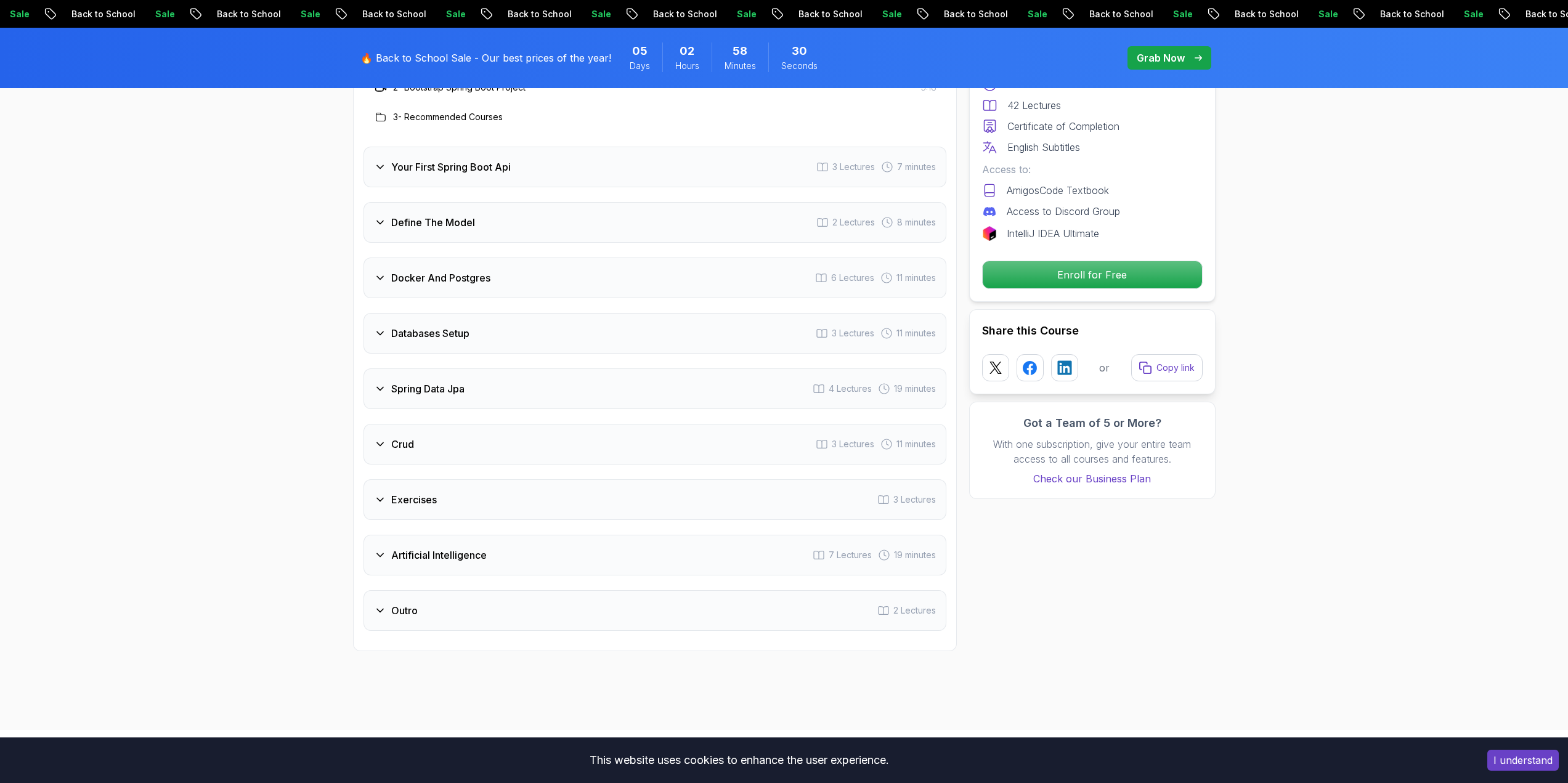
scroll to position [1848, 0]
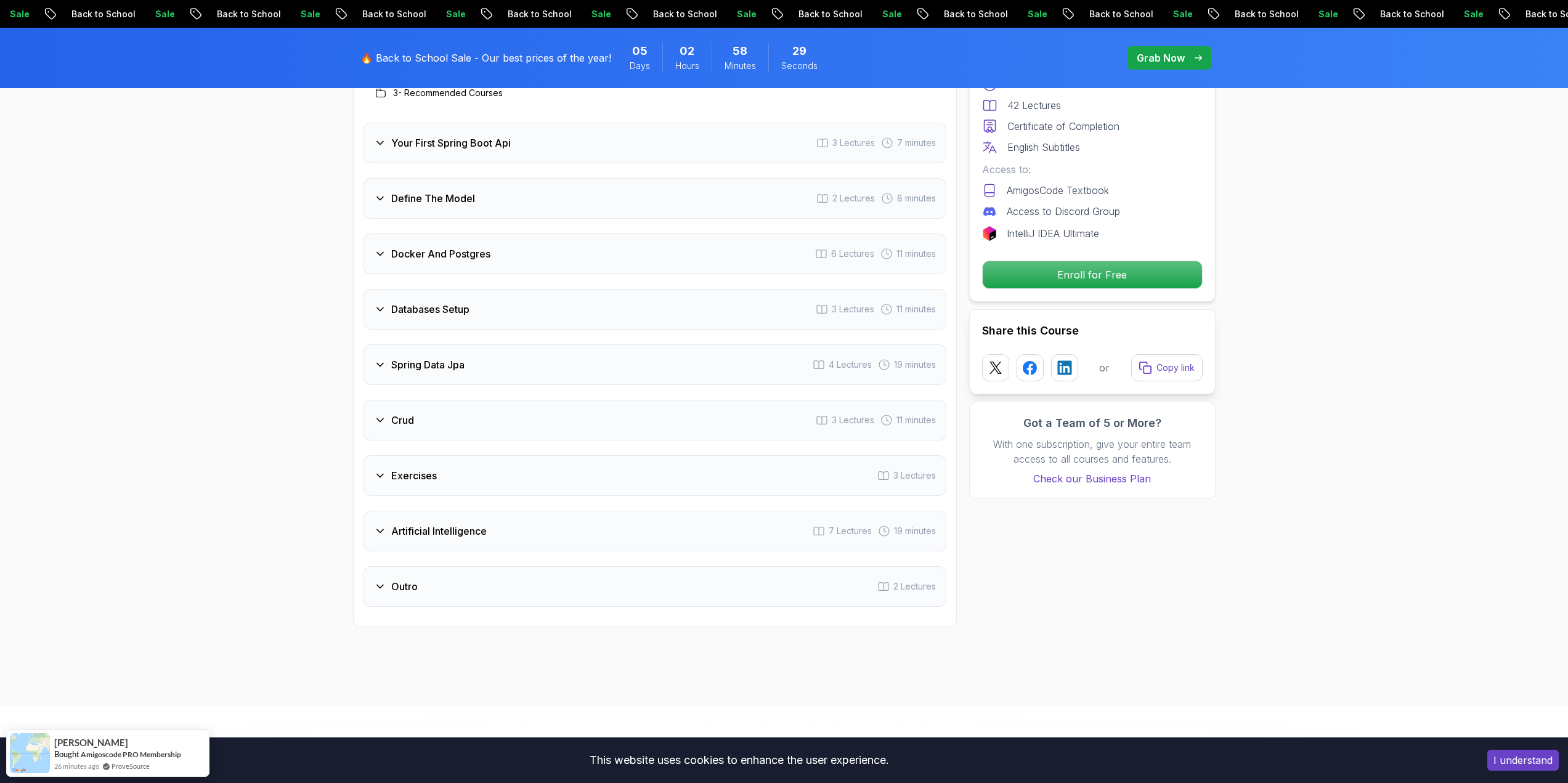
click at [461, 460] on div "Exercises 3 Lectures" at bounding box center [654, 476] width 582 height 41
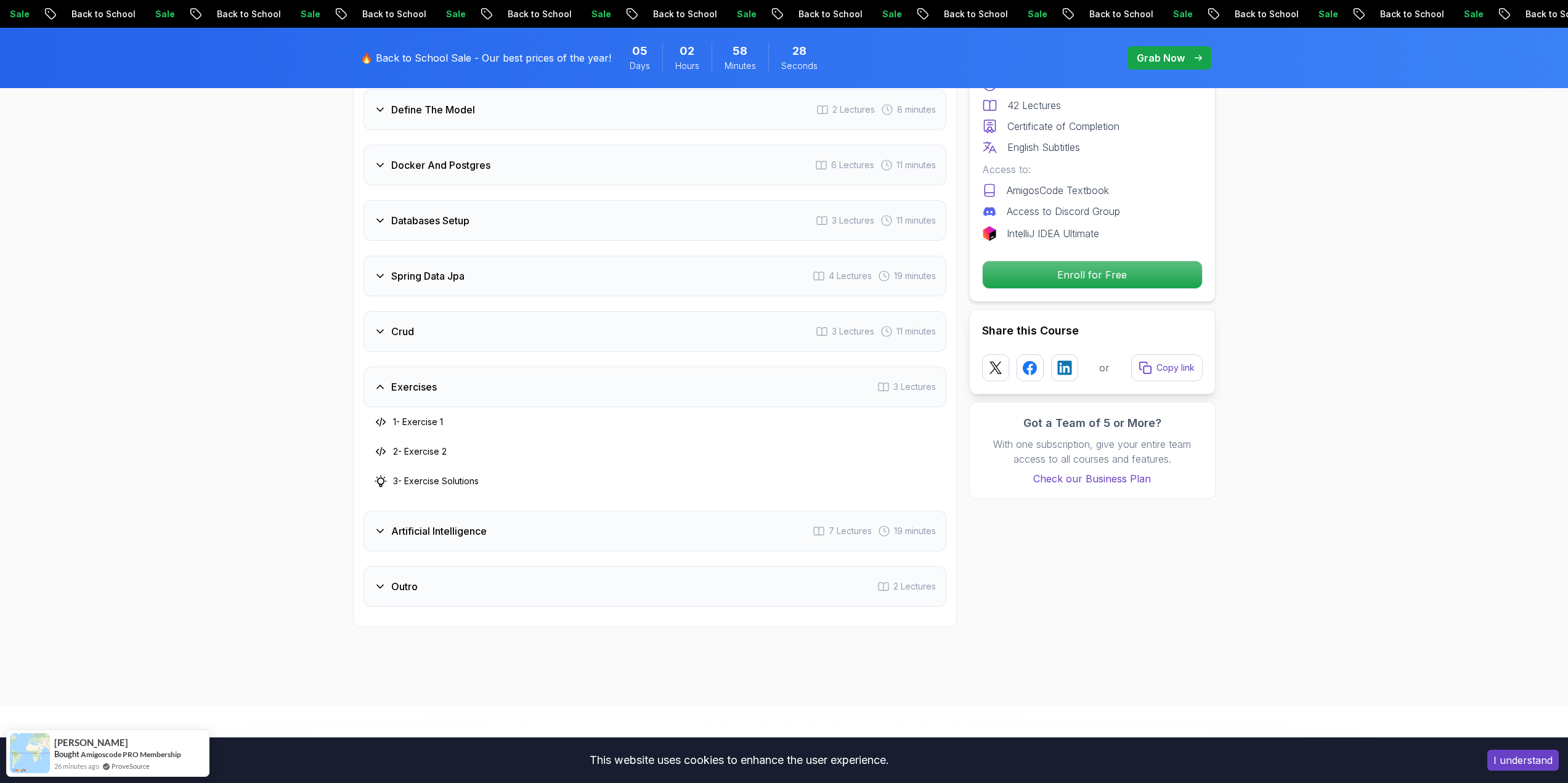
click at [454, 374] on div "Exercises 3 Lectures" at bounding box center [654, 387] width 582 height 41
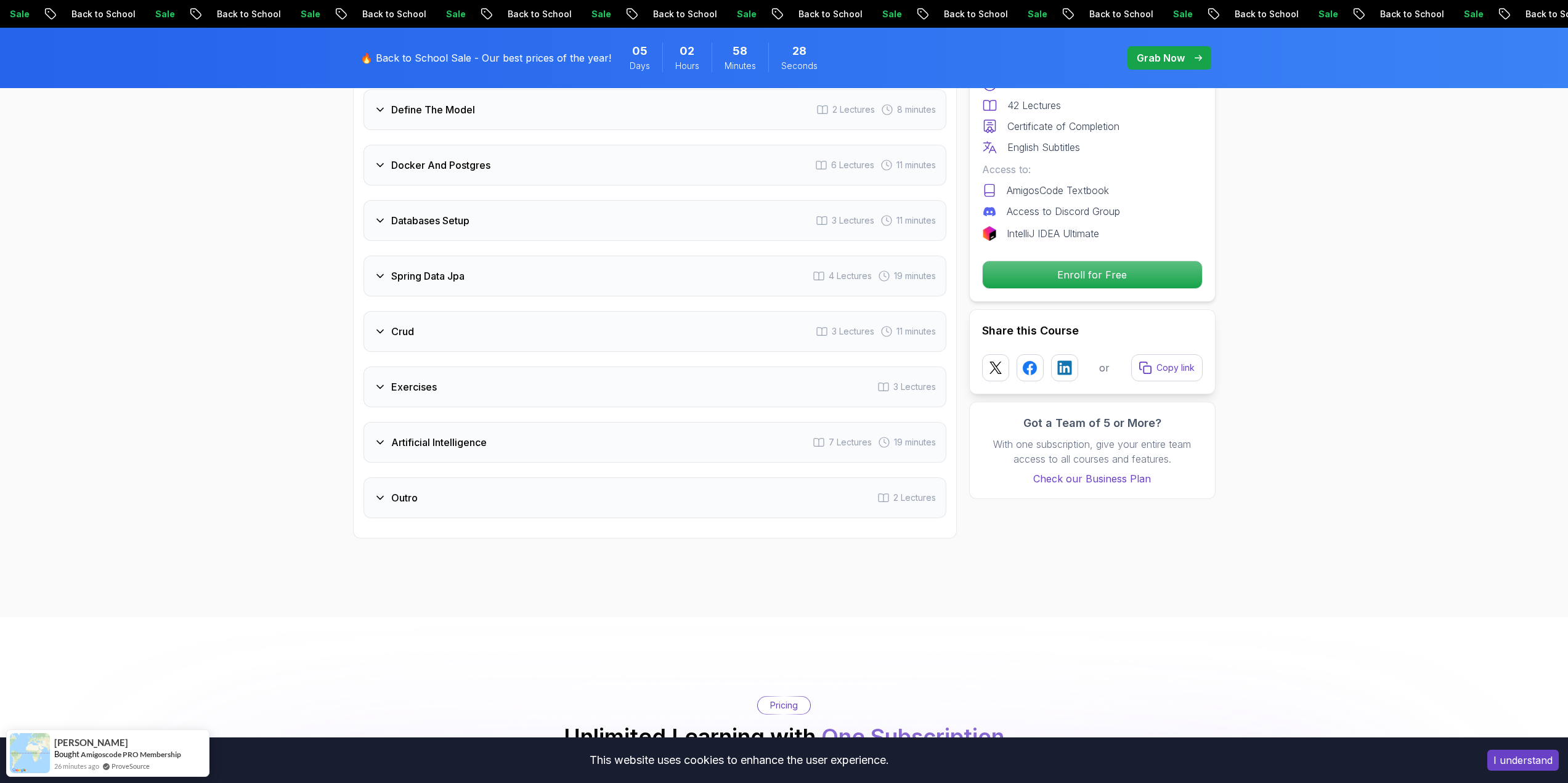
scroll to position [1602, 0]
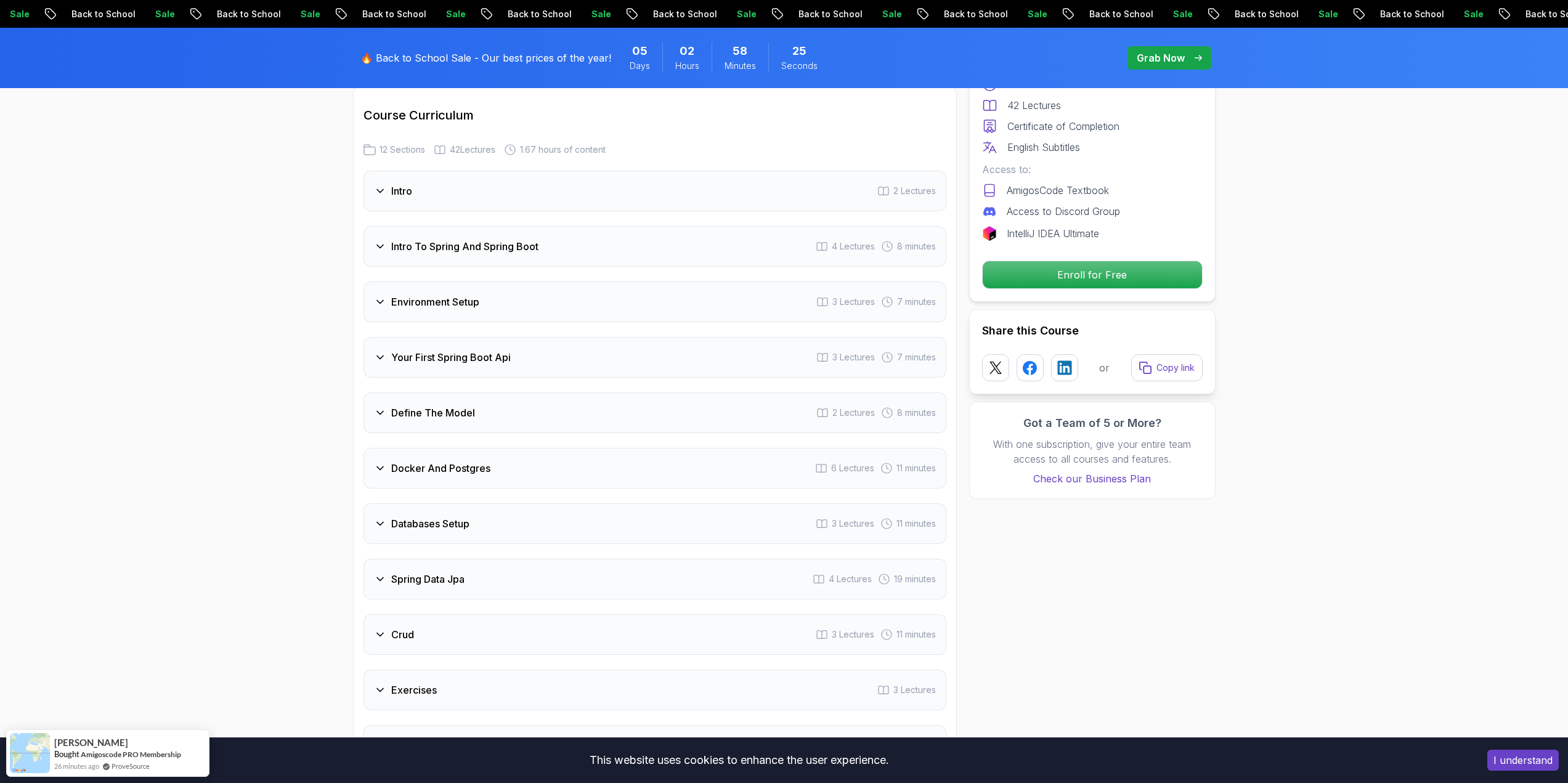
scroll to position [1479, 0]
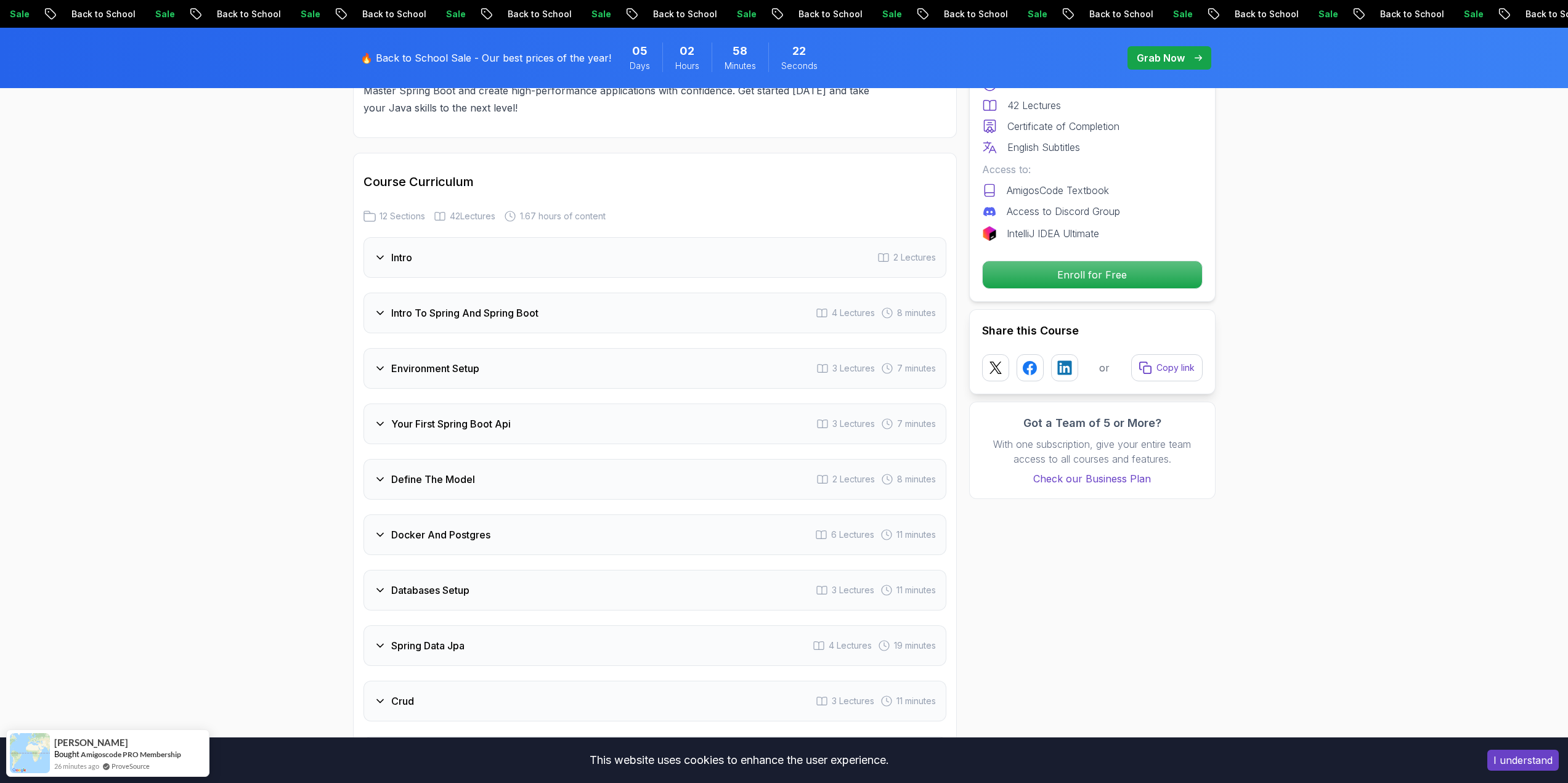
click at [435, 471] on div "Define The Model 2 Lectures 8 minutes" at bounding box center [654, 480] width 582 height 41
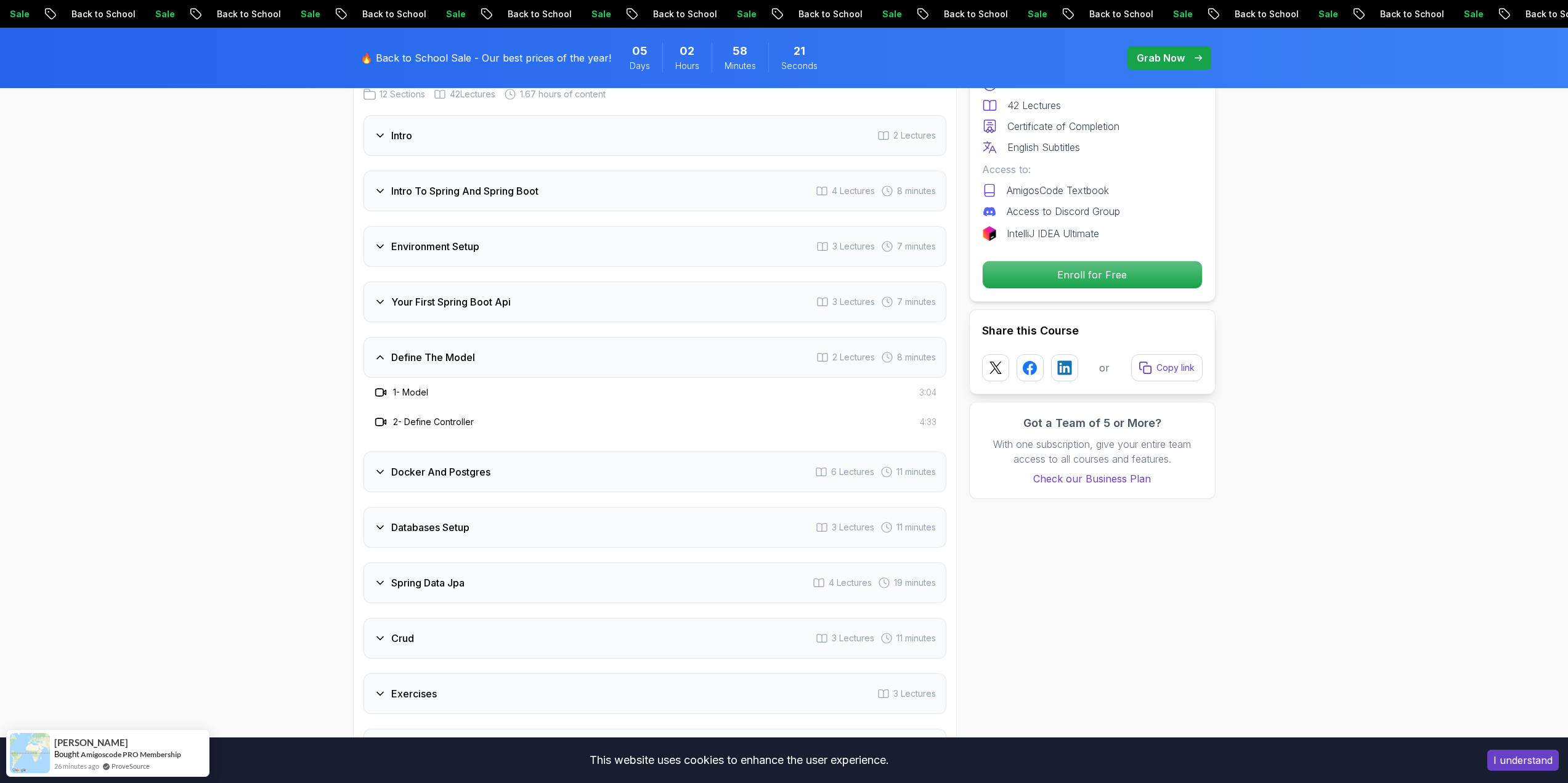
scroll to position [1602, 0]
drag, startPoint x: 515, startPoint y: 394, endPoint x: 531, endPoint y: 395, distance: 16.0
click at [531, 406] on div "2 - Define Controller 4:33" at bounding box center [654, 421] width 582 height 30
click at [457, 463] on h3 "Docker And Postgres" at bounding box center [441, 471] width 99 height 15
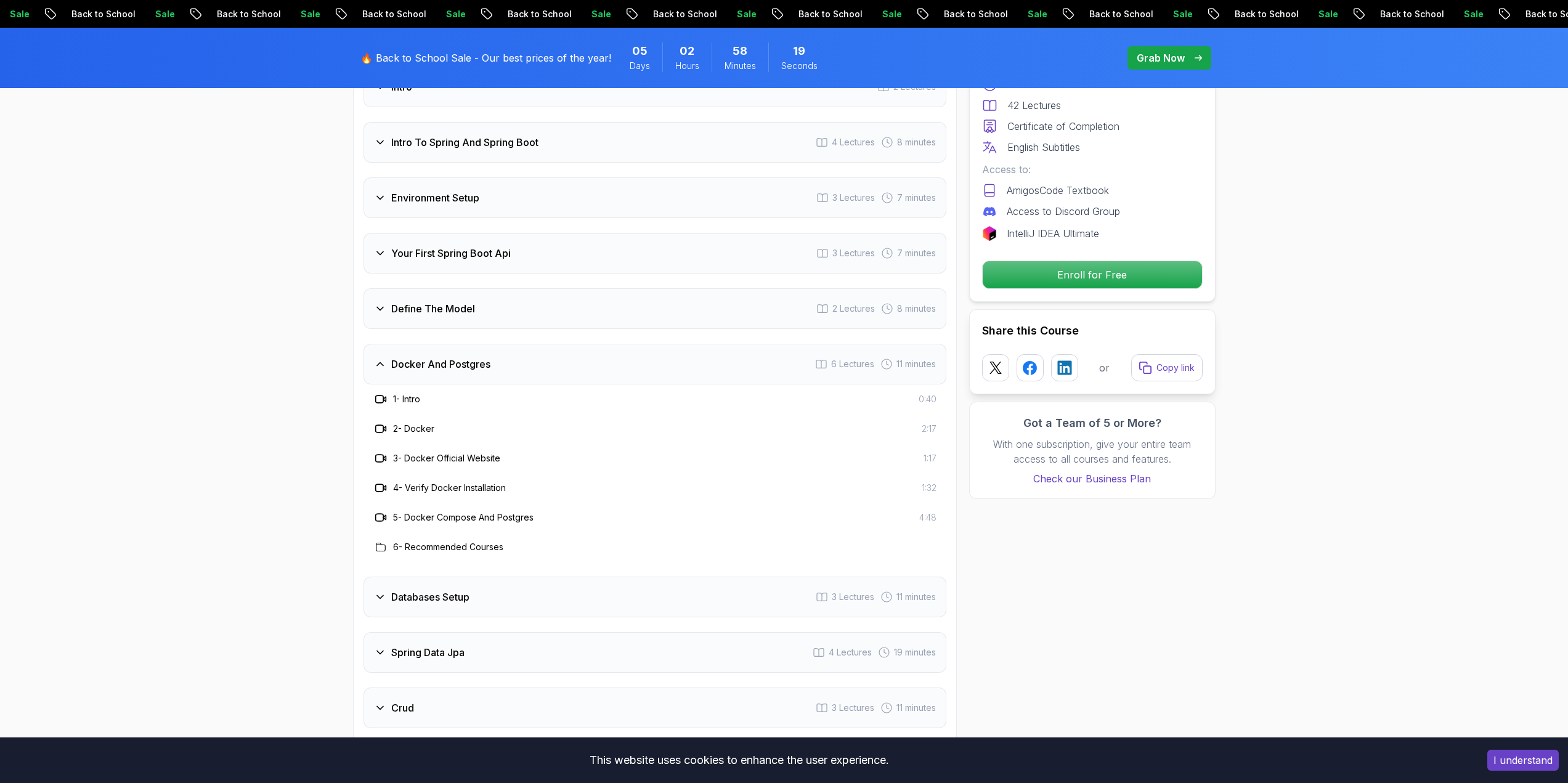
scroll to position [1664, 0]
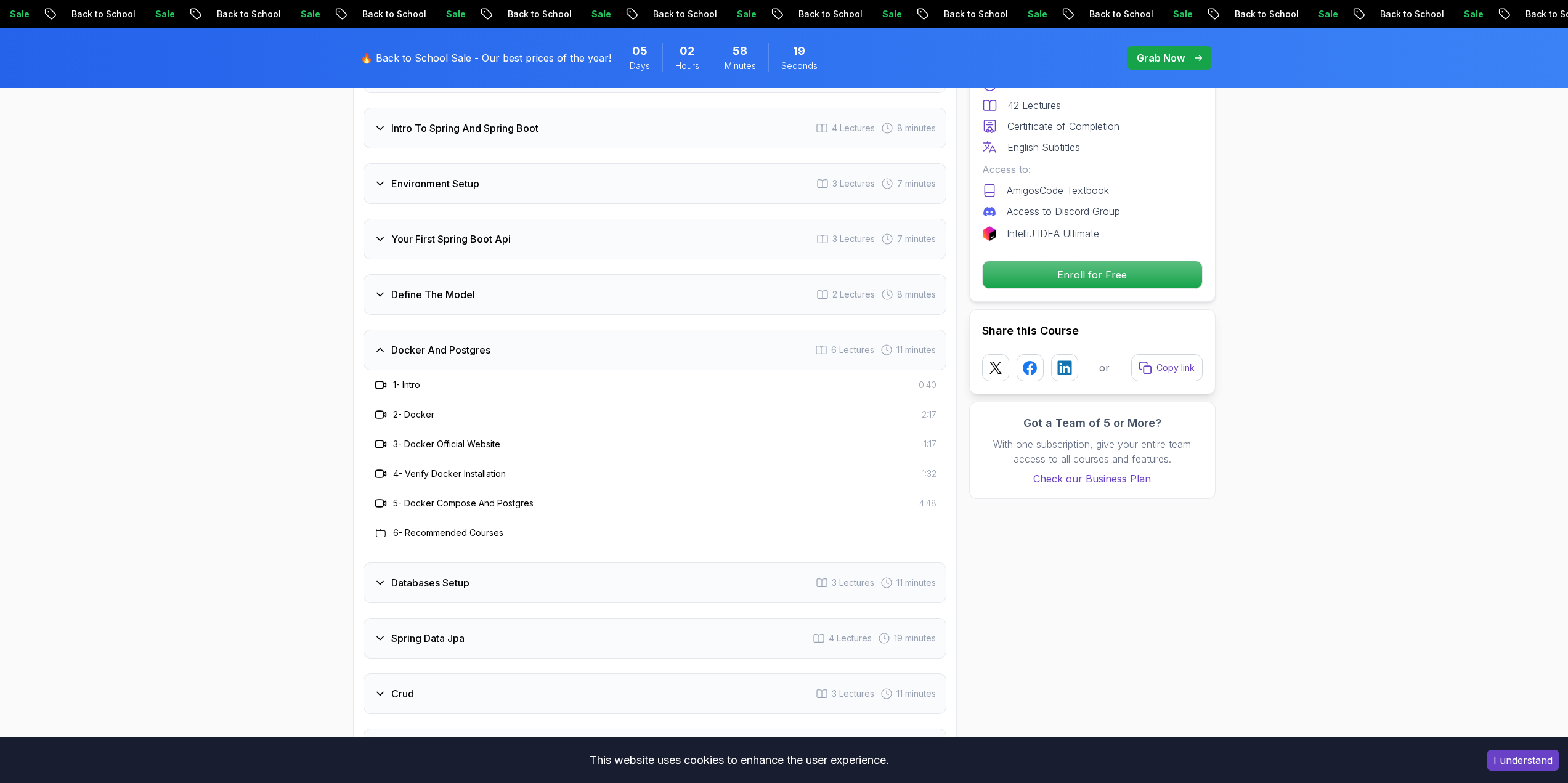
click at [432, 408] on div "2 - Docker 2:17" at bounding box center [654, 415] width 582 height 30
drag, startPoint x: 471, startPoint y: 426, endPoint x: 500, endPoint y: 426, distance: 29.0
click at [500, 438] on h3 "3 - Docker Official Website" at bounding box center [446, 444] width 107 height 12
drag, startPoint x: 425, startPoint y: 454, endPoint x: 480, endPoint y: 464, distance: 55.9
click at [510, 466] on div "4 - Verify Docker Installation 1:32" at bounding box center [655, 474] width 563 height 15
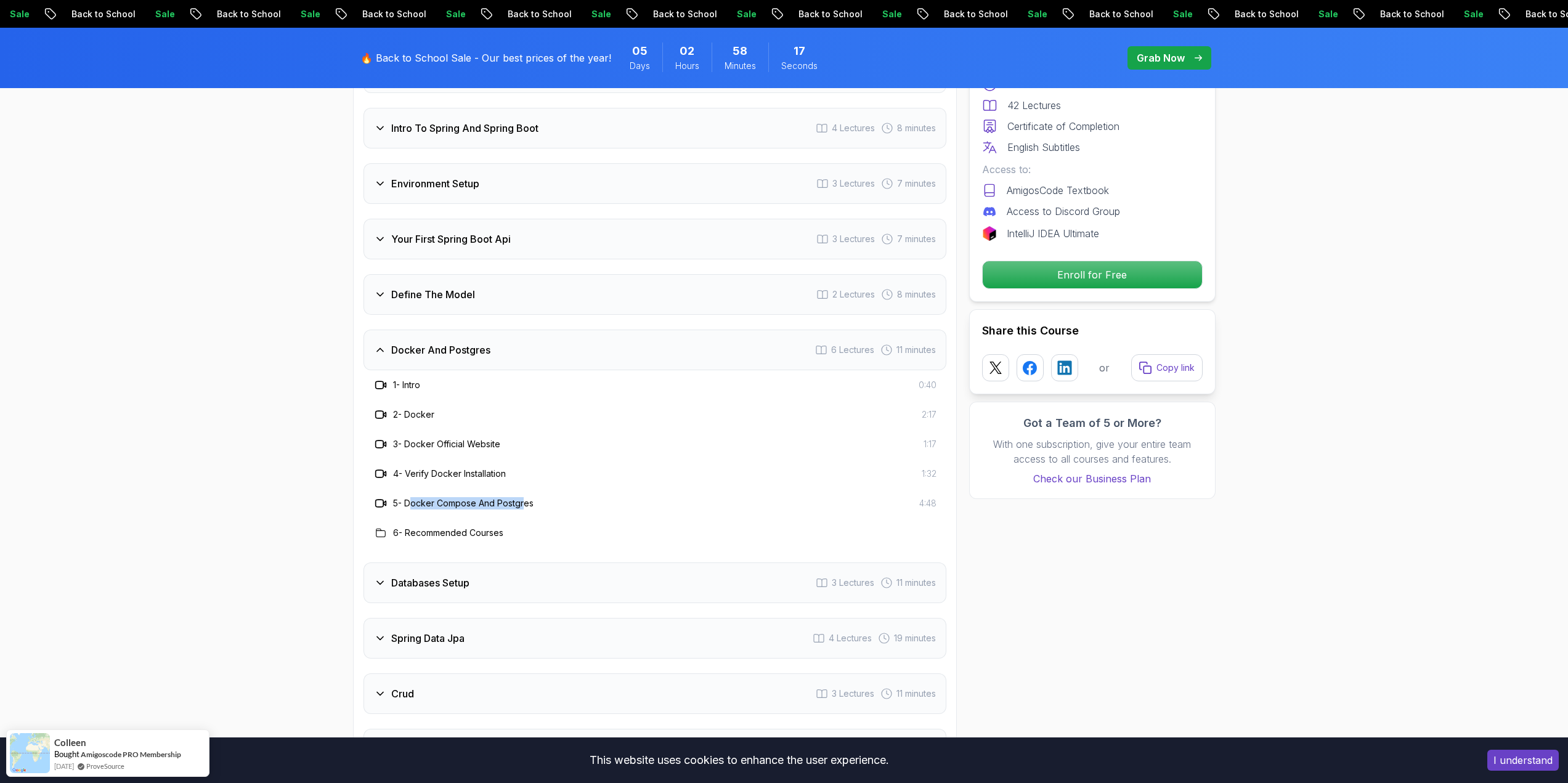
drag, startPoint x: 449, startPoint y: 479, endPoint x: 460, endPoint y: 499, distance: 22.8
click at [525, 496] on div "5 - Docker Compose And Postgres" at bounding box center [454, 503] width 160 height 15
drag, startPoint x: 463, startPoint y: 512, endPoint x: 539, endPoint y: 514, distance: 76.0
click at [539, 526] on div "6 - Recommended Courses" at bounding box center [655, 533] width 563 height 15
drag, startPoint x: 655, startPoint y: 474, endPoint x: 640, endPoint y: 474, distance: 15.0
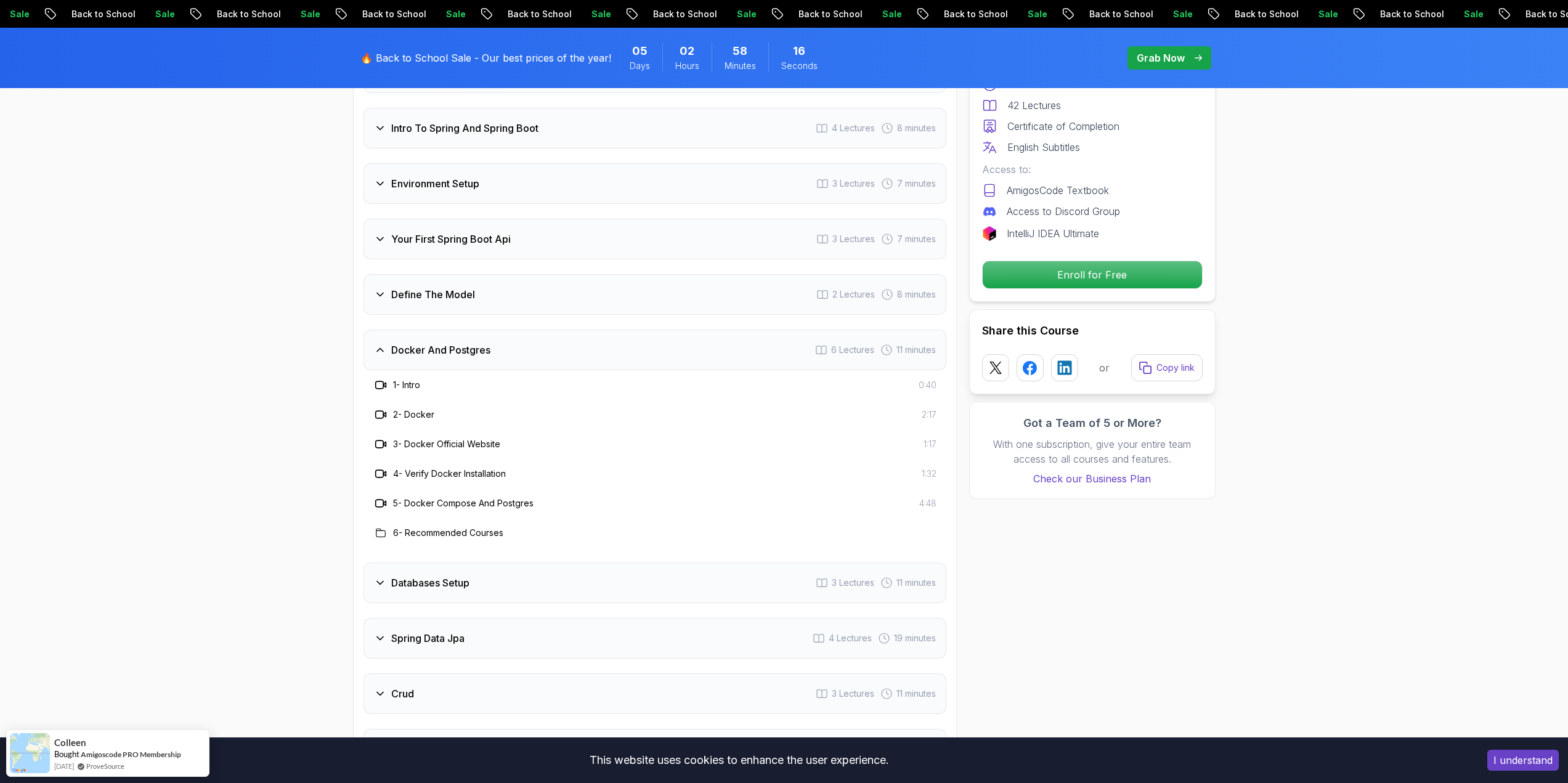
click at [655, 488] on div "5 - Docker Compose And Postgres 4:48" at bounding box center [654, 503] width 582 height 30
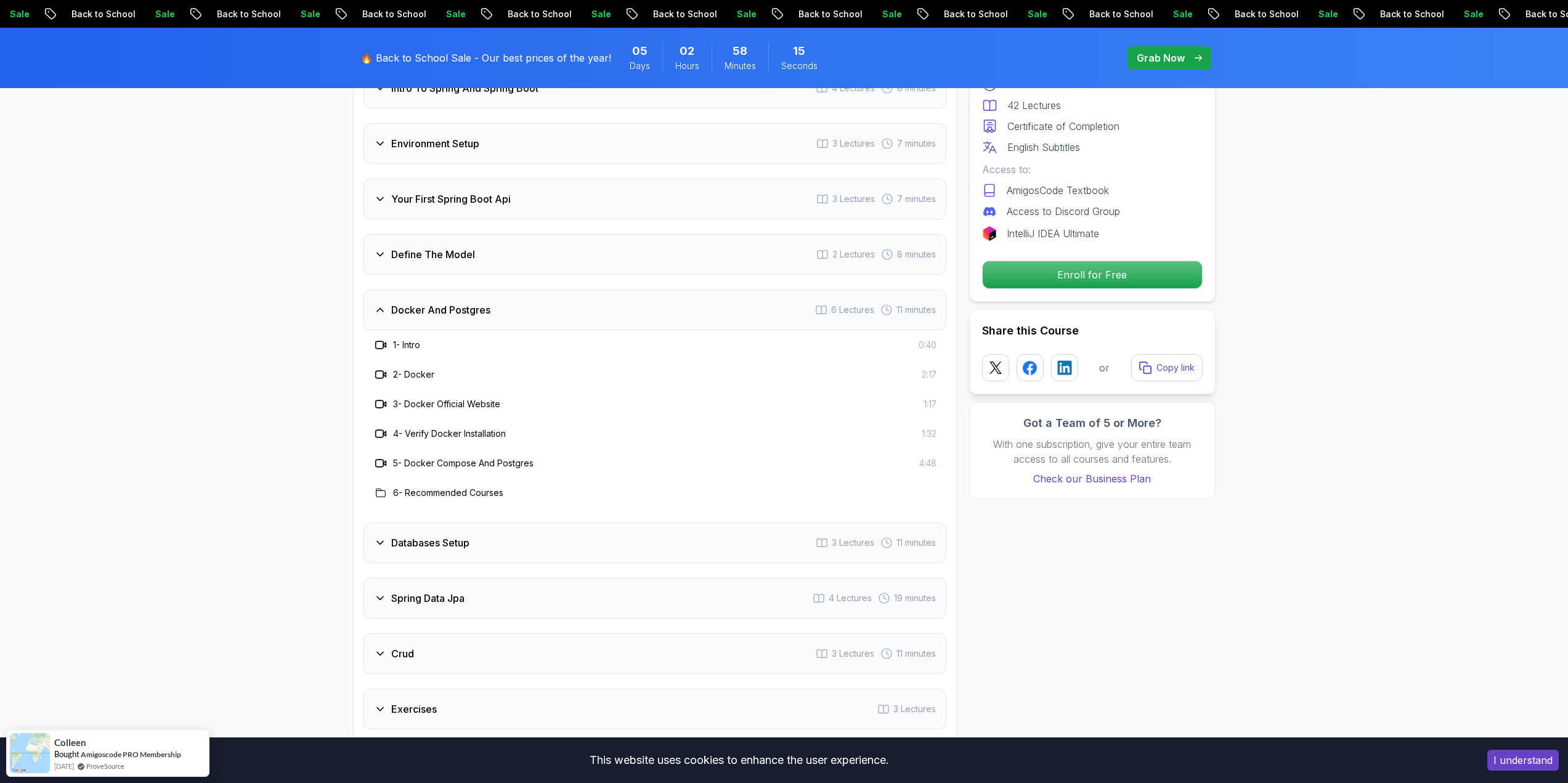
scroll to position [1725, 0]
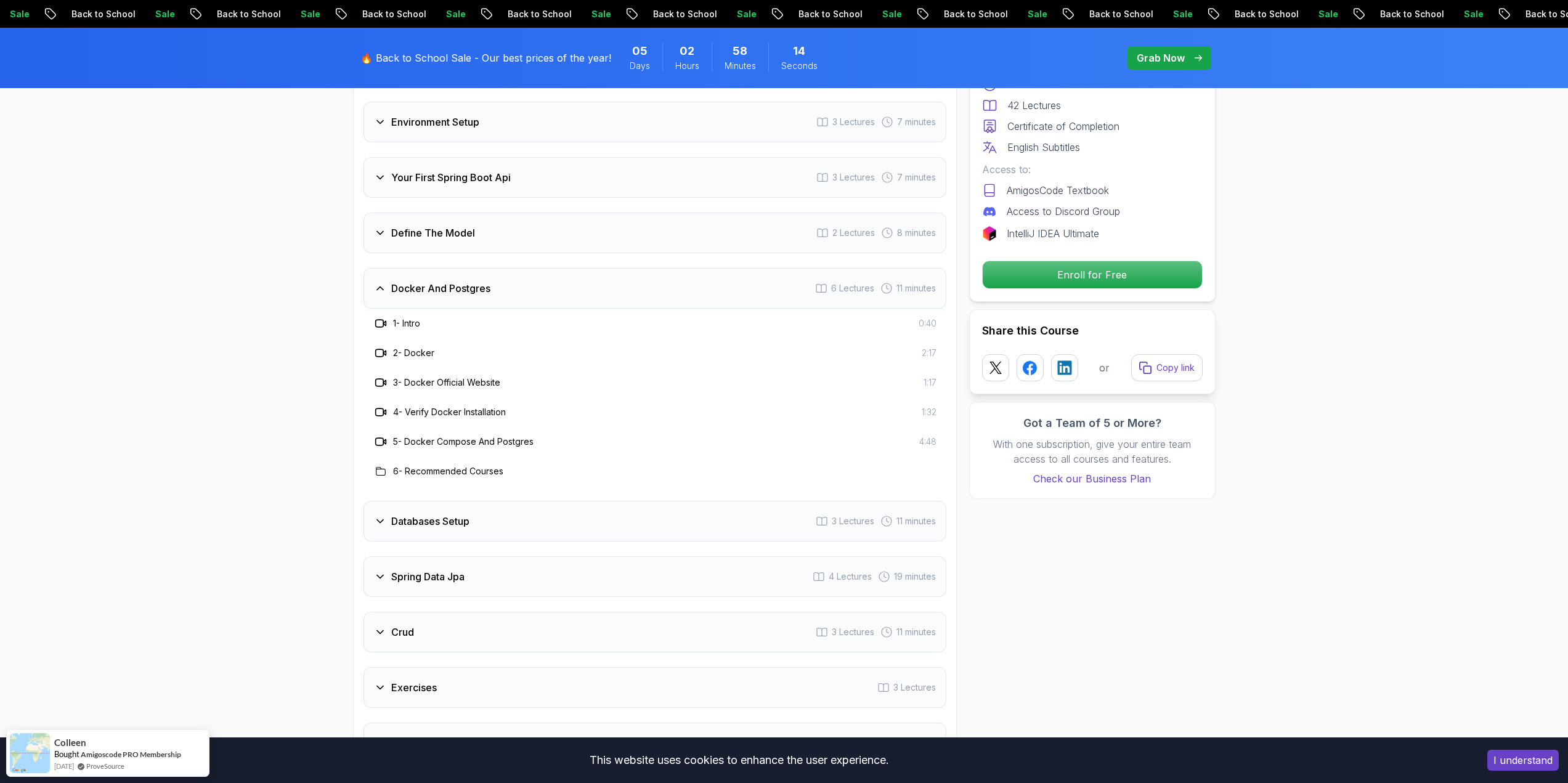
click at [484, 501] on div "Databases Setup 3 Lectures 11 minutes" at bounding box center [654, 521] width 582 height 41
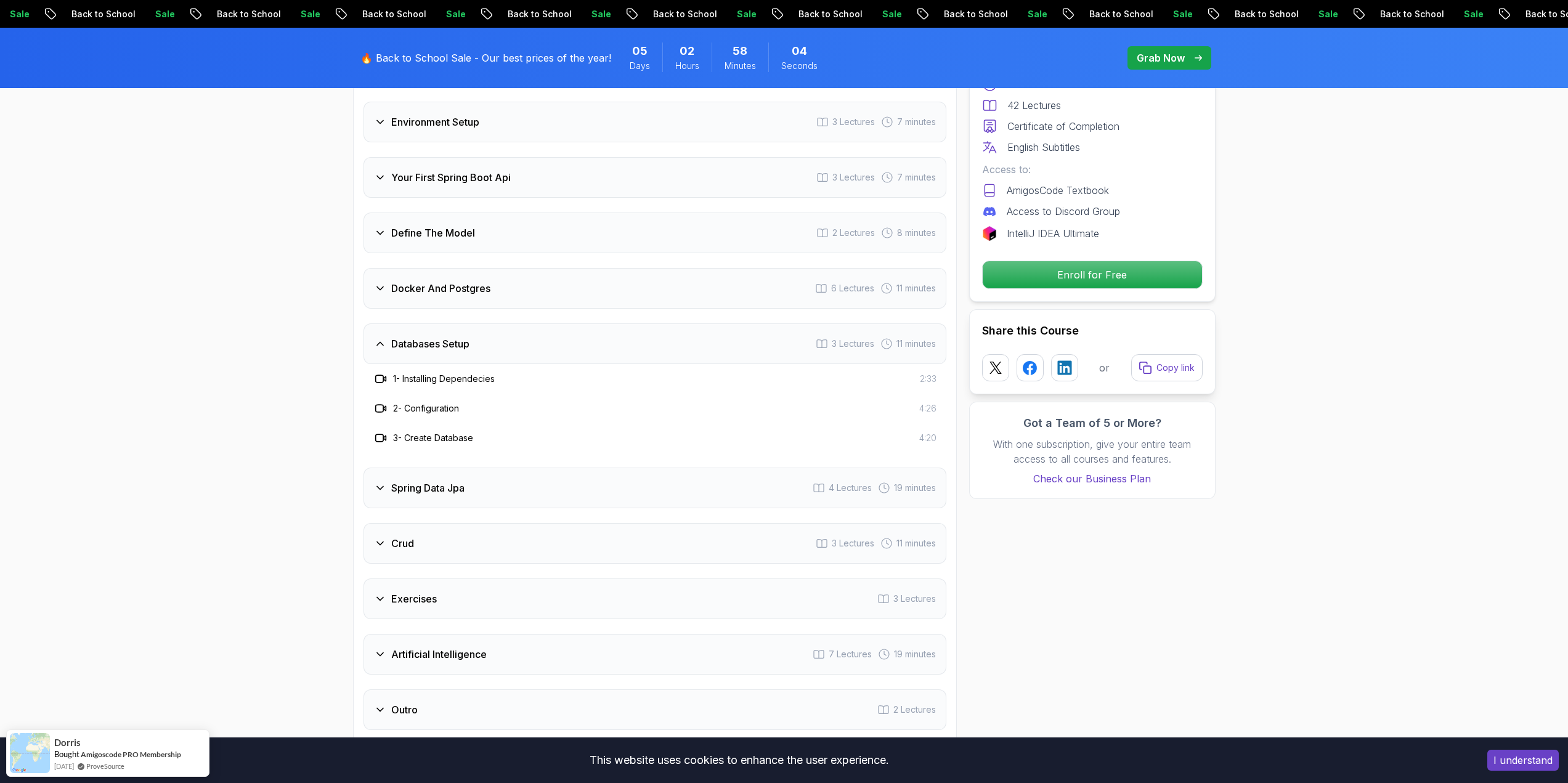
click at [489, 468] on div "Spring Data Jpa 4 Lectures 19 minutes" at bounding box center [654, 488] width 582 height 41
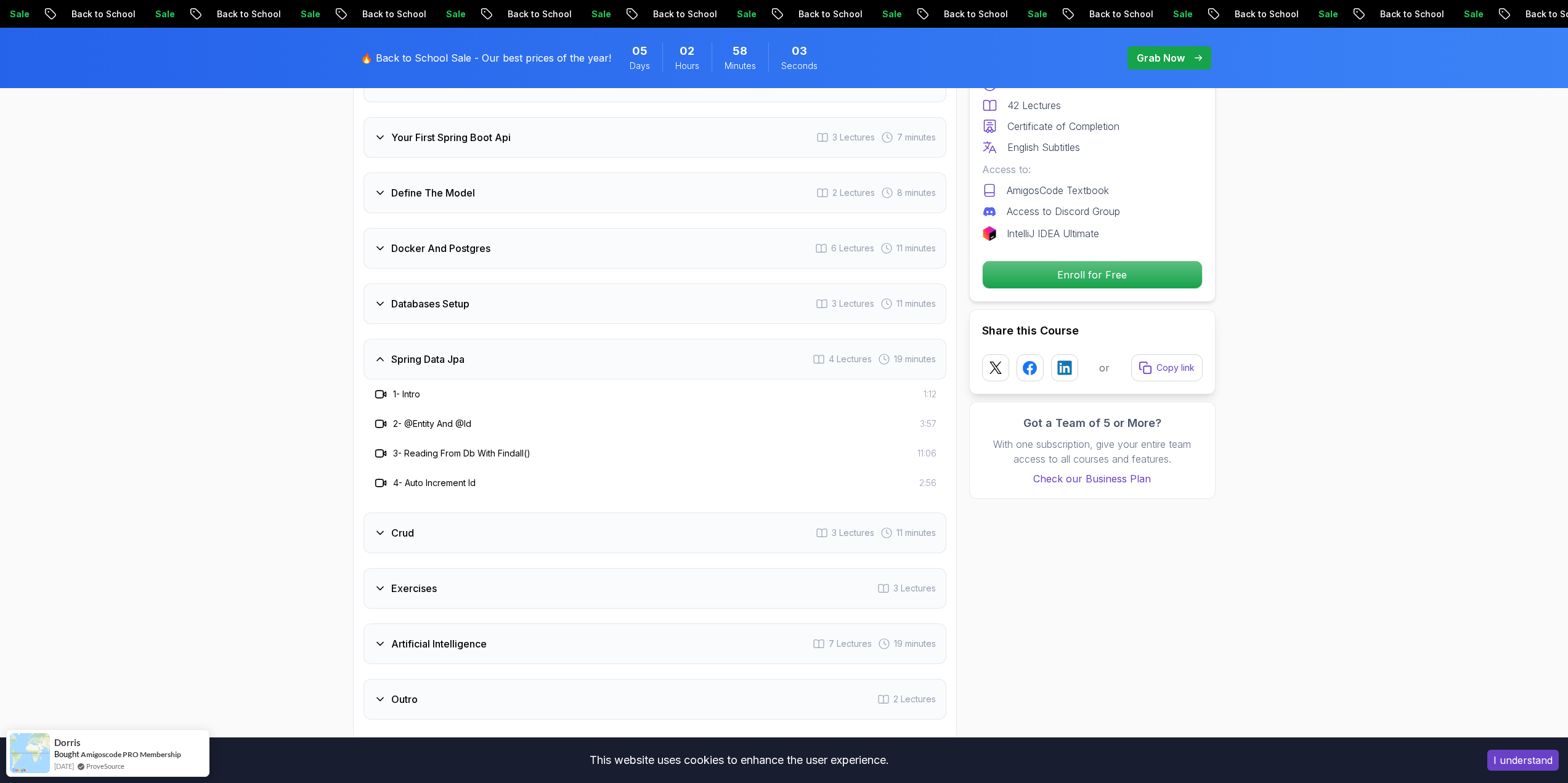
scroll to position [1787, 0]
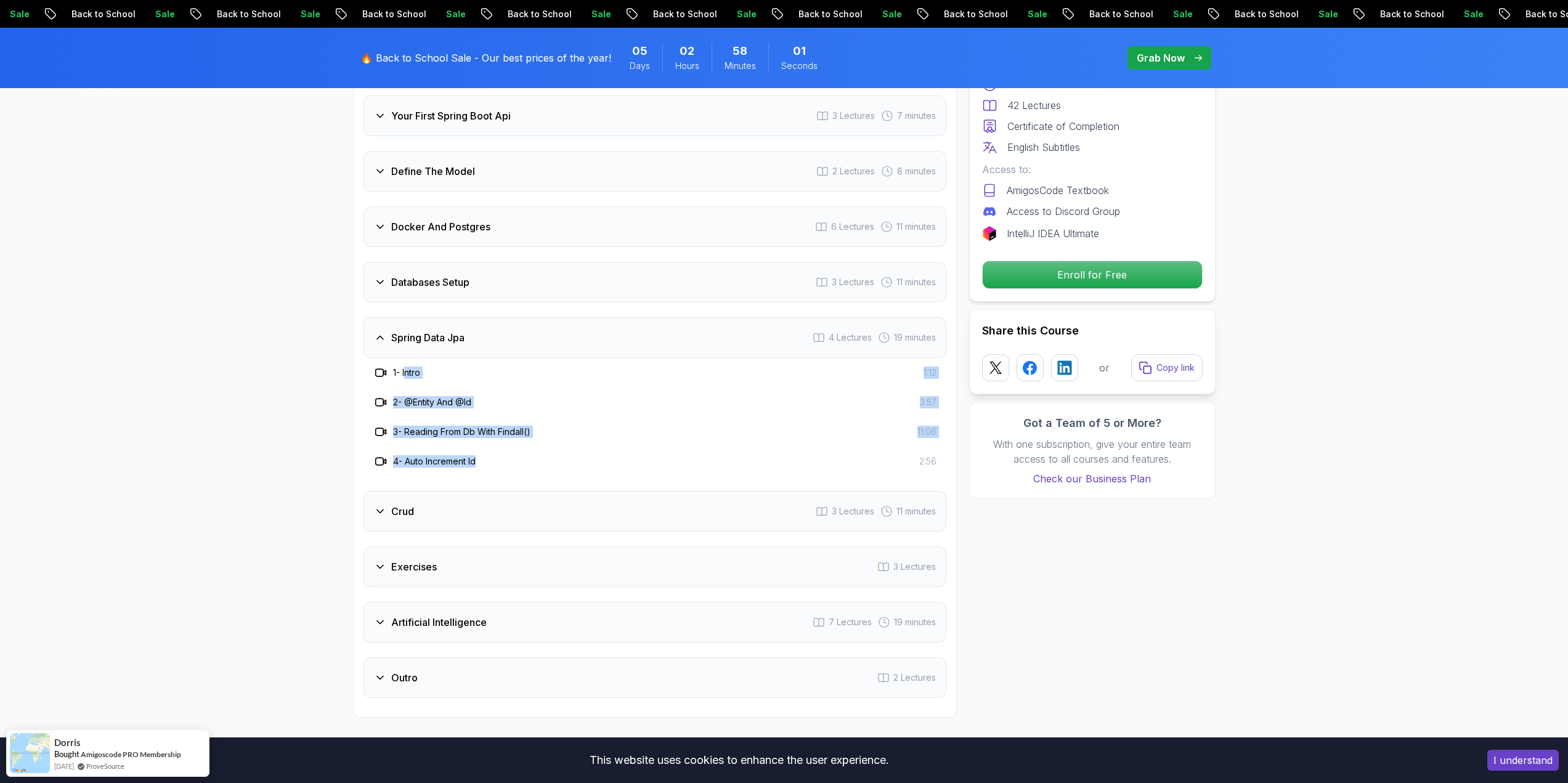
drag, startPoint x: 410, startPoint y: 353, endPoint x: 523, endPoint y: 441, distance: 143.2
click at [523, 441] on div "1 - Intro 1:12 2 - @Entity And @Id 3:57 3 - Reading From Db With Findall() 11:0…" at bounding box center [654, 417] width 582 height 118
click at [523, 454] on div "4 - Auto Increment Id 2:56" at bounding box center [655, 461] width 563 height 15
drag, startPoint x: 431, startPoint y: 414, endPoint x: 575, endPoint y: 410, distance: 144.1
click at [575, 425] on div "3 - Reading From Db With Findall() 11:06" at bounding box center [655, 433] width 563 height 15
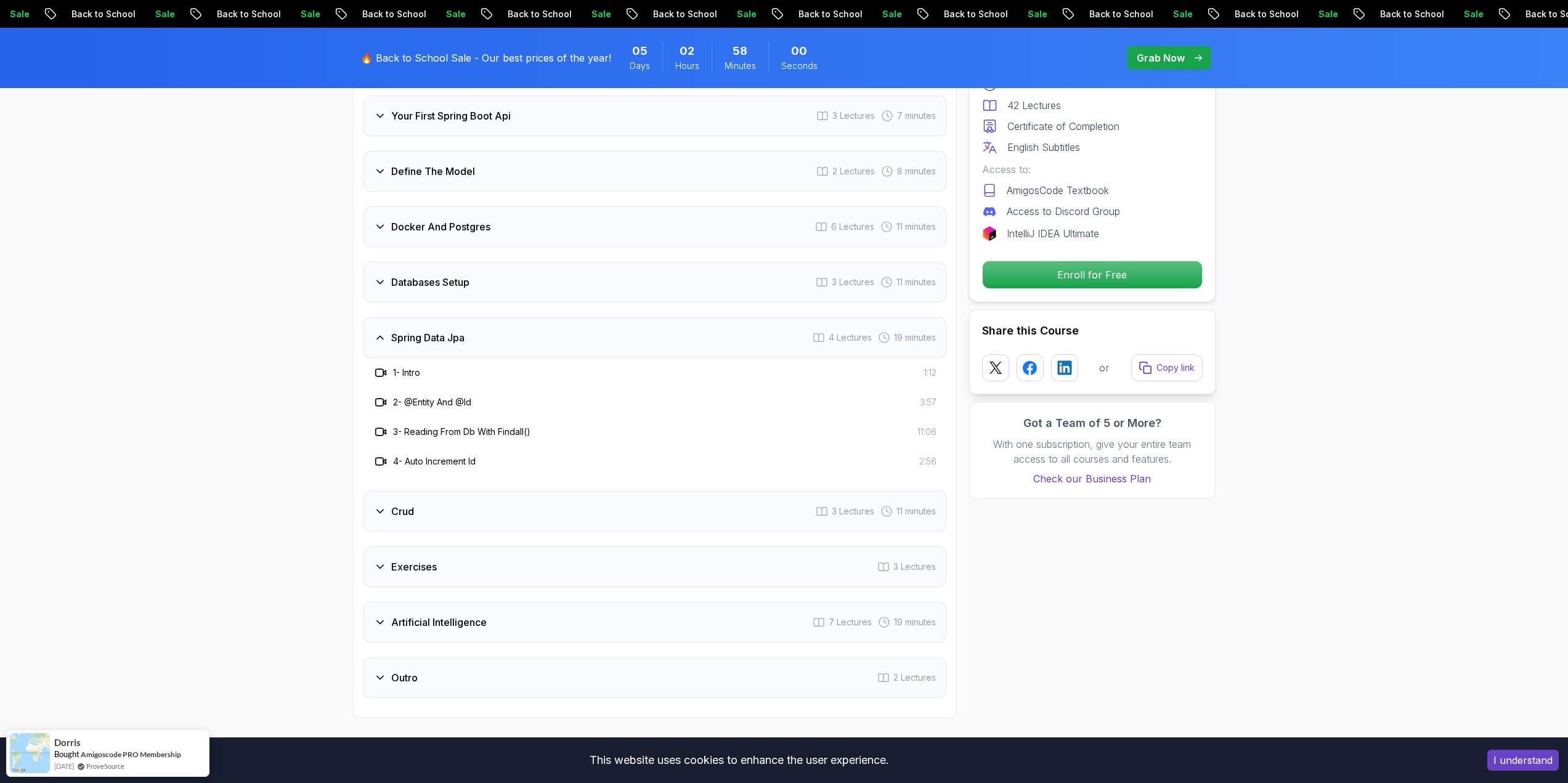
click at [666, 454] on div "4 - Auto Increment Id 2:56" at bounding box center [655, 461] width 563 height 15
click at [444, 494] on div "Crud 3 Lectures 11 minutes" at bounding box center [654, 512] width 582 height 41
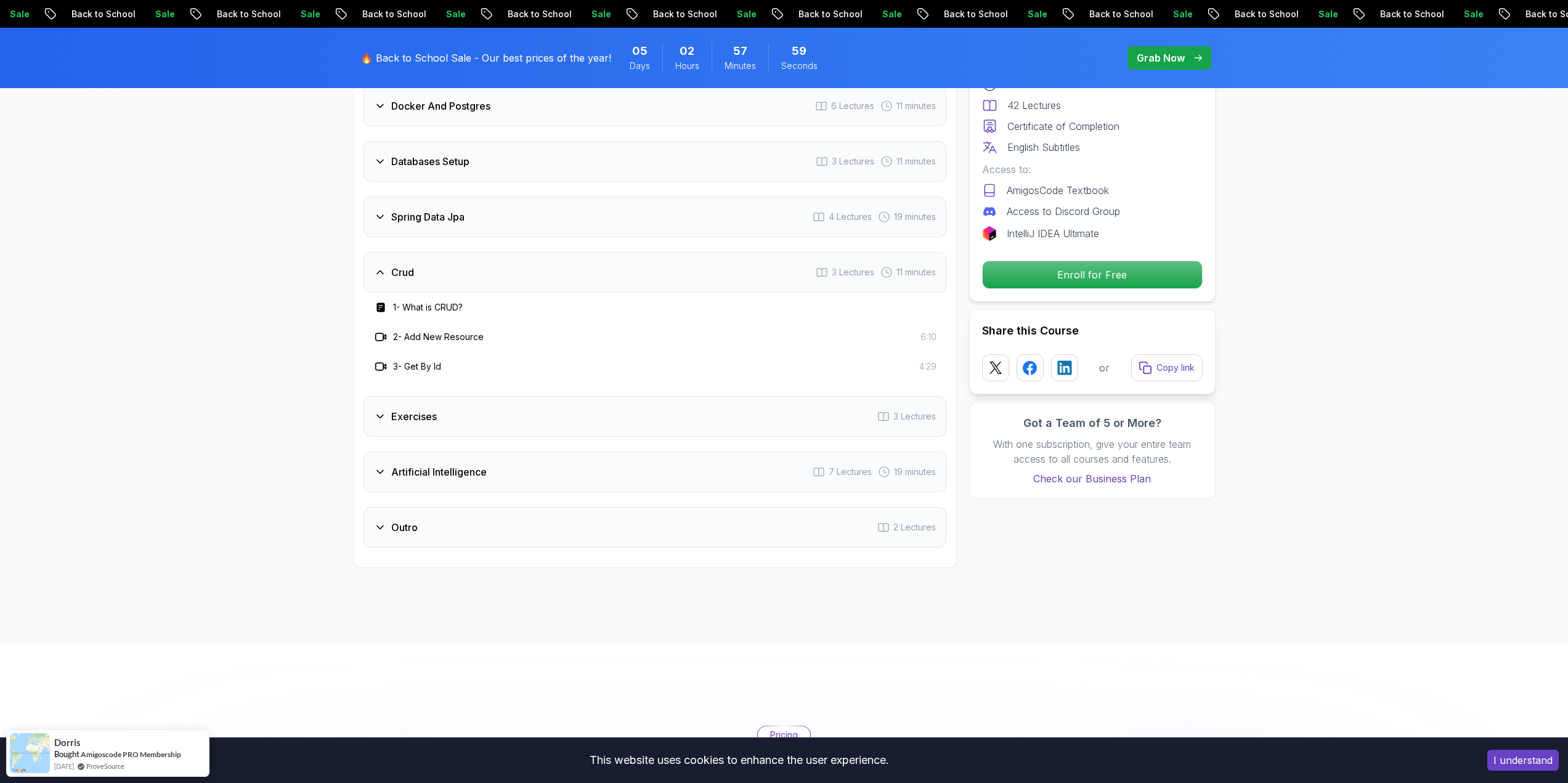
scroll to position [1910, 0]
drag, startPoint x: 468, startPoint y: 357, endPoint x: 373, endPoint y: 291, distance: 115.7
click at [373, 291] on div "1 - What is CRUD? 2 - Add New Resource 6:10 3 - Get By Id 4:29" at bounding box center [654, 334] width 582 height 89
click at [383, 301] on rect at bounding box center [380, 306] width 8 height 9
click at [381, 328] on icon at bounding box center [380, 334] width 12 height 12
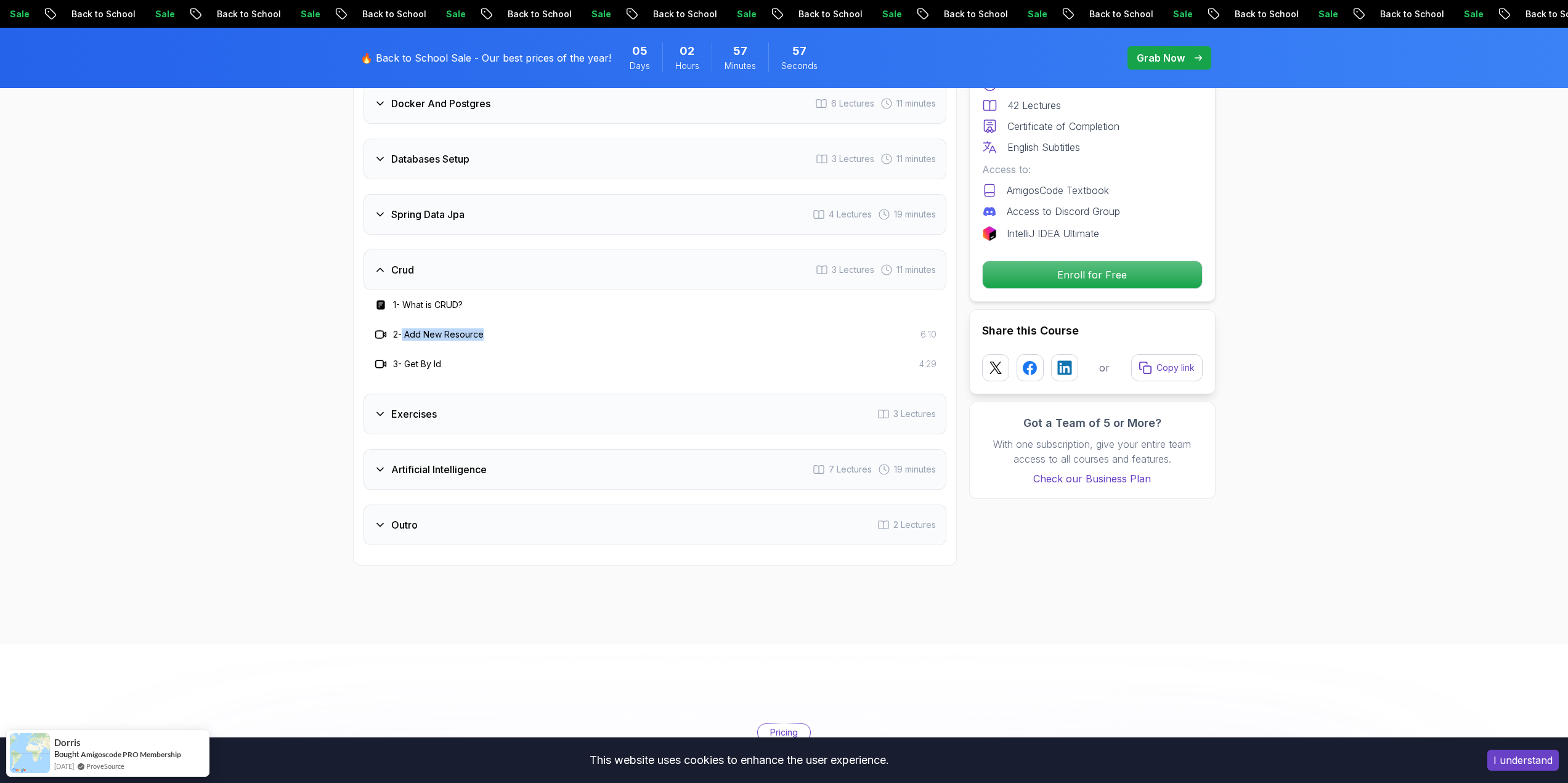
drag, startPoint x: 408, startPoint y: 315, endPoint x: 519, endPoint y: 312, distance: 111.0
click at [519, 327] on div "2 - Add New Resource 6:10" at bounding box center [655, 335] width 563 height 15
click at [587, 332] on div "2 - Add New Resource 6:10" at bounding box center [654, 335] width 582 height 30
click at [473, 393] on div "Exercises 3 Lectures" at bounding box center [654, 414] width 582 height 41
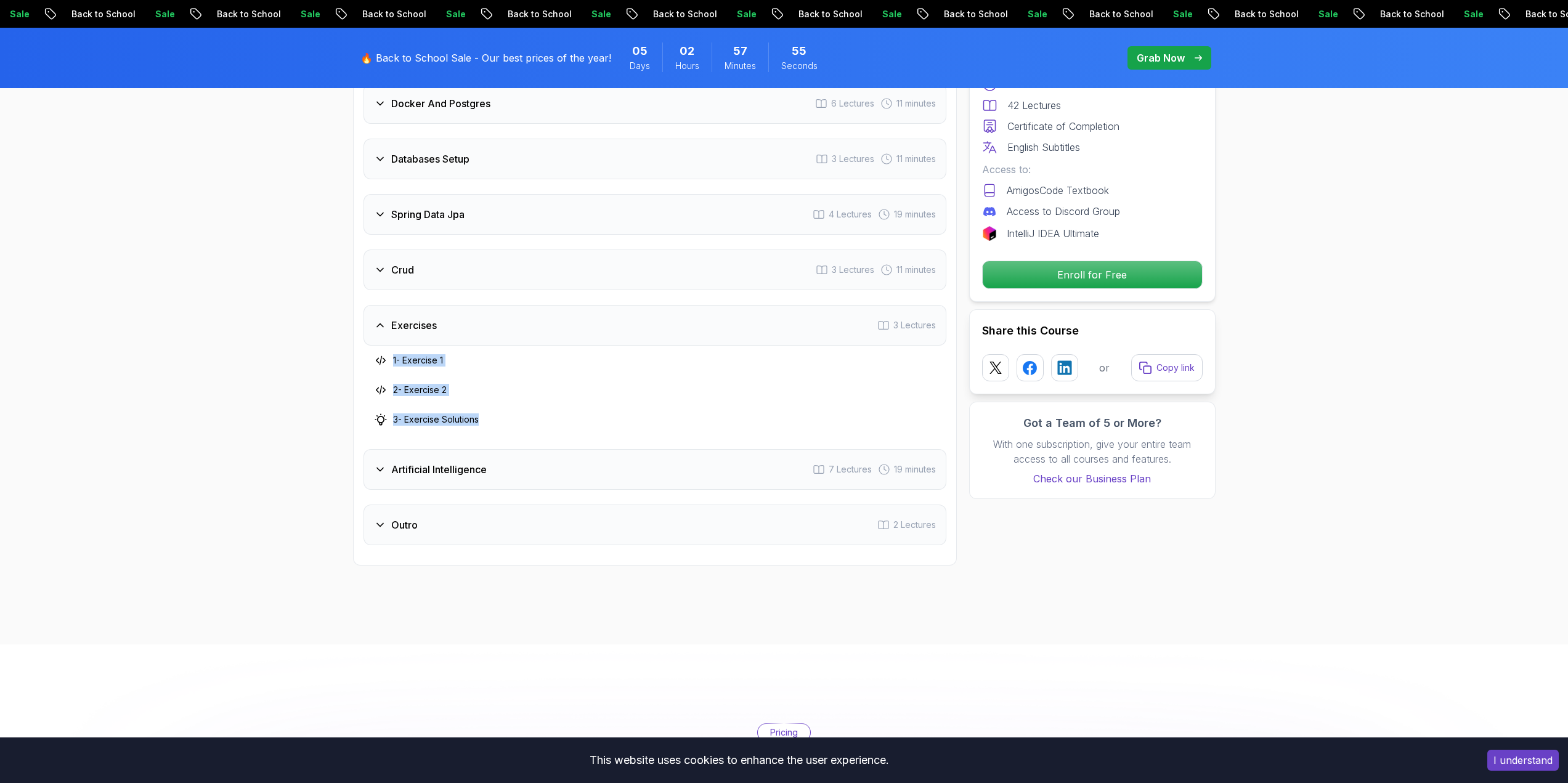
drag, startPoint x: 450, startPoint y: 385, endPoint x: 334, endPoint y: 337, distance: 125.5
click at [593, 383] on div "2 - Exercise 2" at bounding box center [655, 391] width 563 height 15
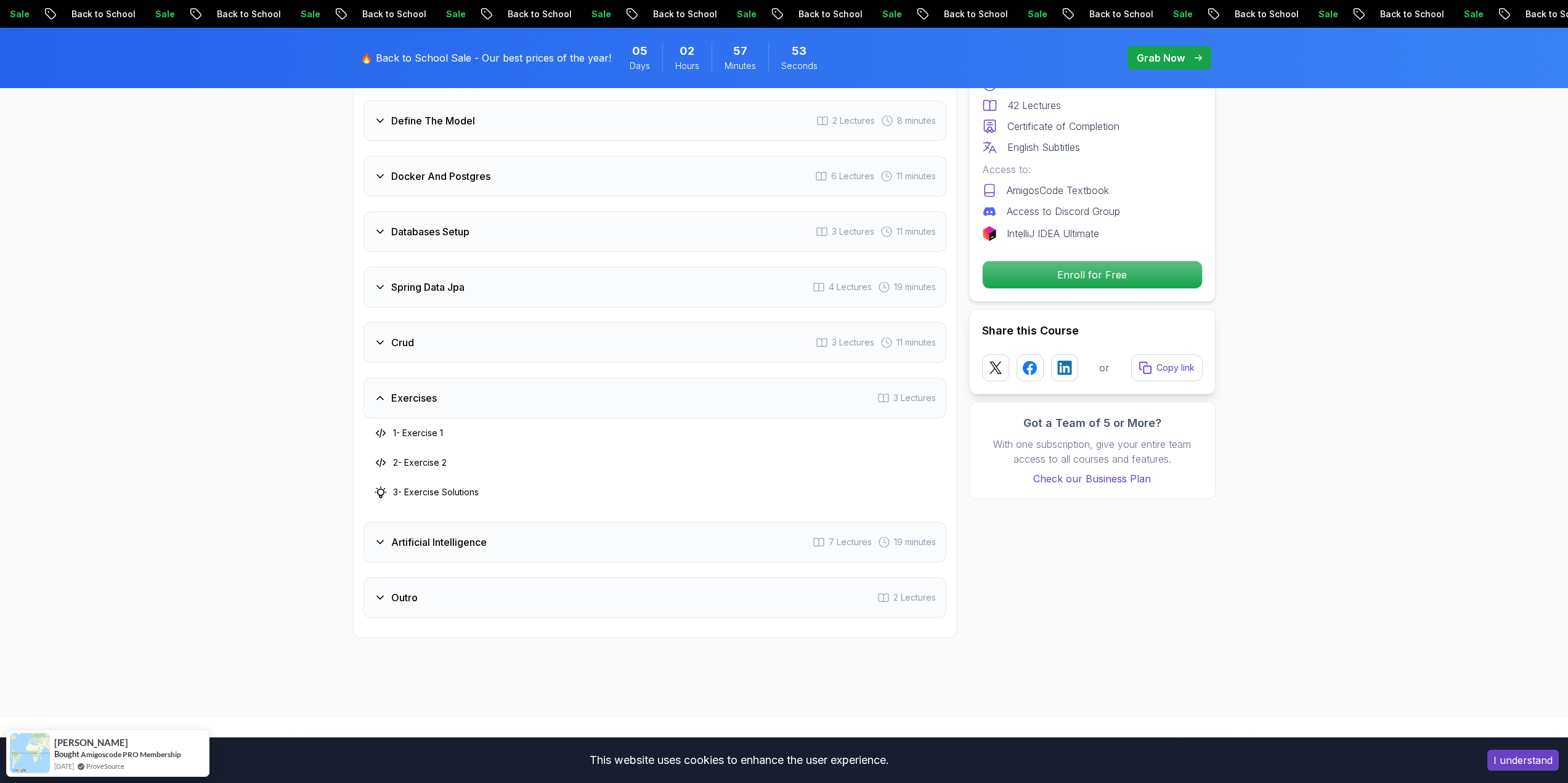
scroll to position [1725, 0]
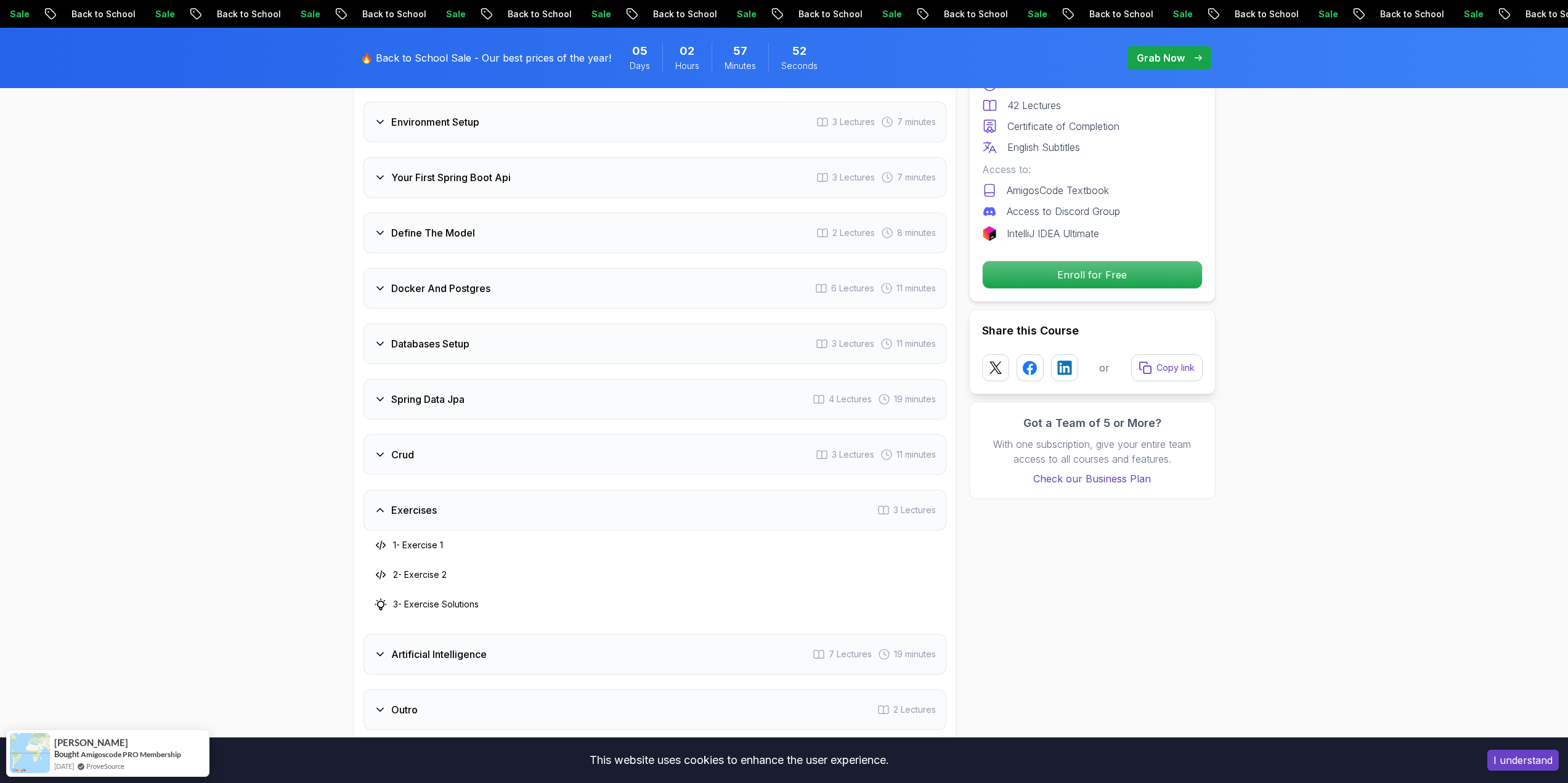
click at [483, 434] on div "Crud 3 Lectures 11 minutes" at bounding box center [654, 455] width 582 height 41
drag, startPoint x: 406, startPoint y: 471, endPoint x: 481, endPoint y: 528, distance: 94.2
click at [481, 528] on div "1 - What is CRUD? 2 - Add New Resource 6:10 3 - Get By Id 4:29" at bounding box center [654, 519] width 582 height 89
click at [481, 542] on div "3 - Get By Id 4:29" at bounding box center [655, 549] width 563 height 15
click at [404, 447] on h3 "Crud" at bounding box center [402, 455] width 22 height 15
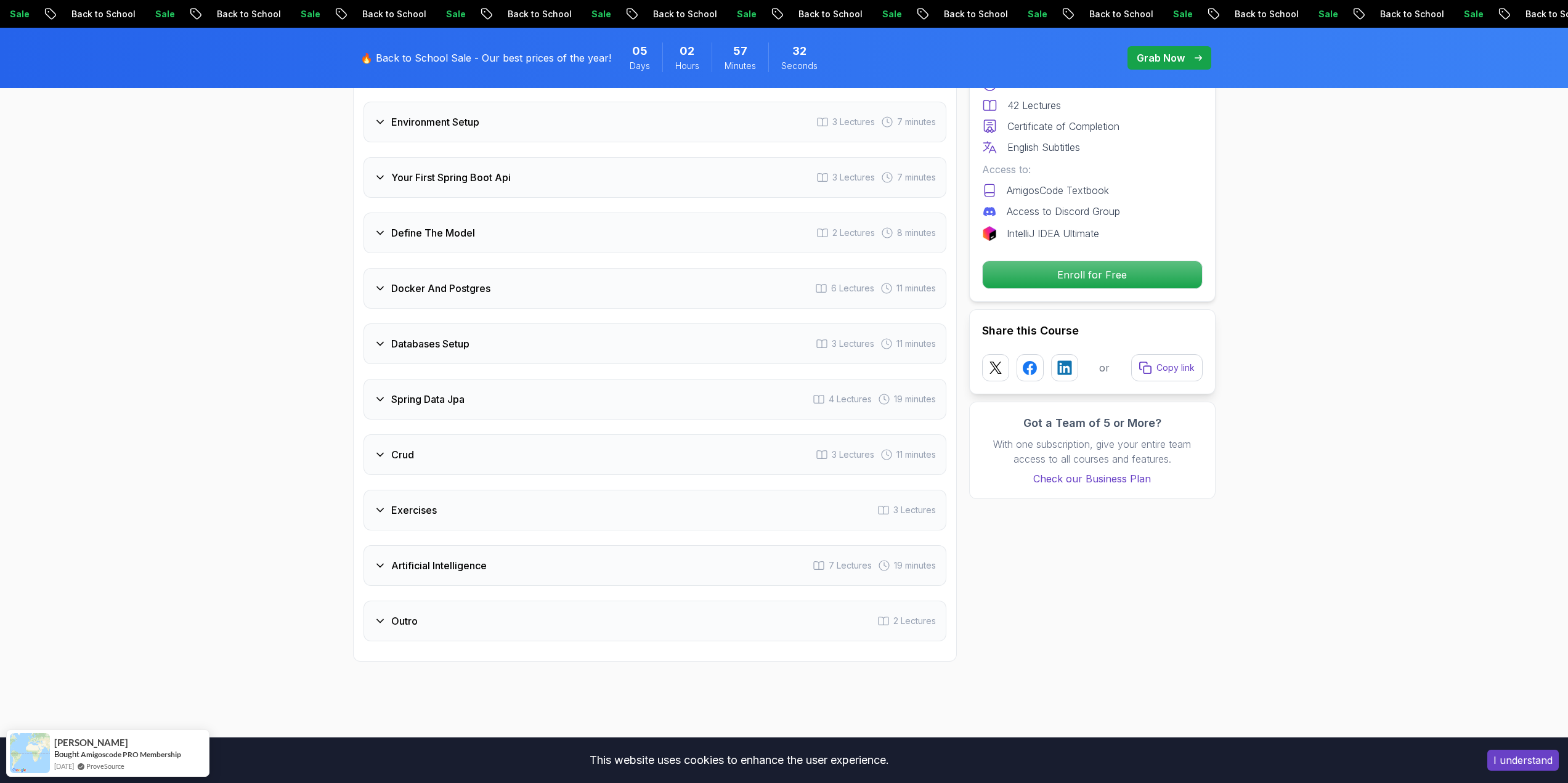
click at [444, 448] on div "Crud 3 Lectures 11 minutes" at bounding box center [654, 455] width 582 height 41
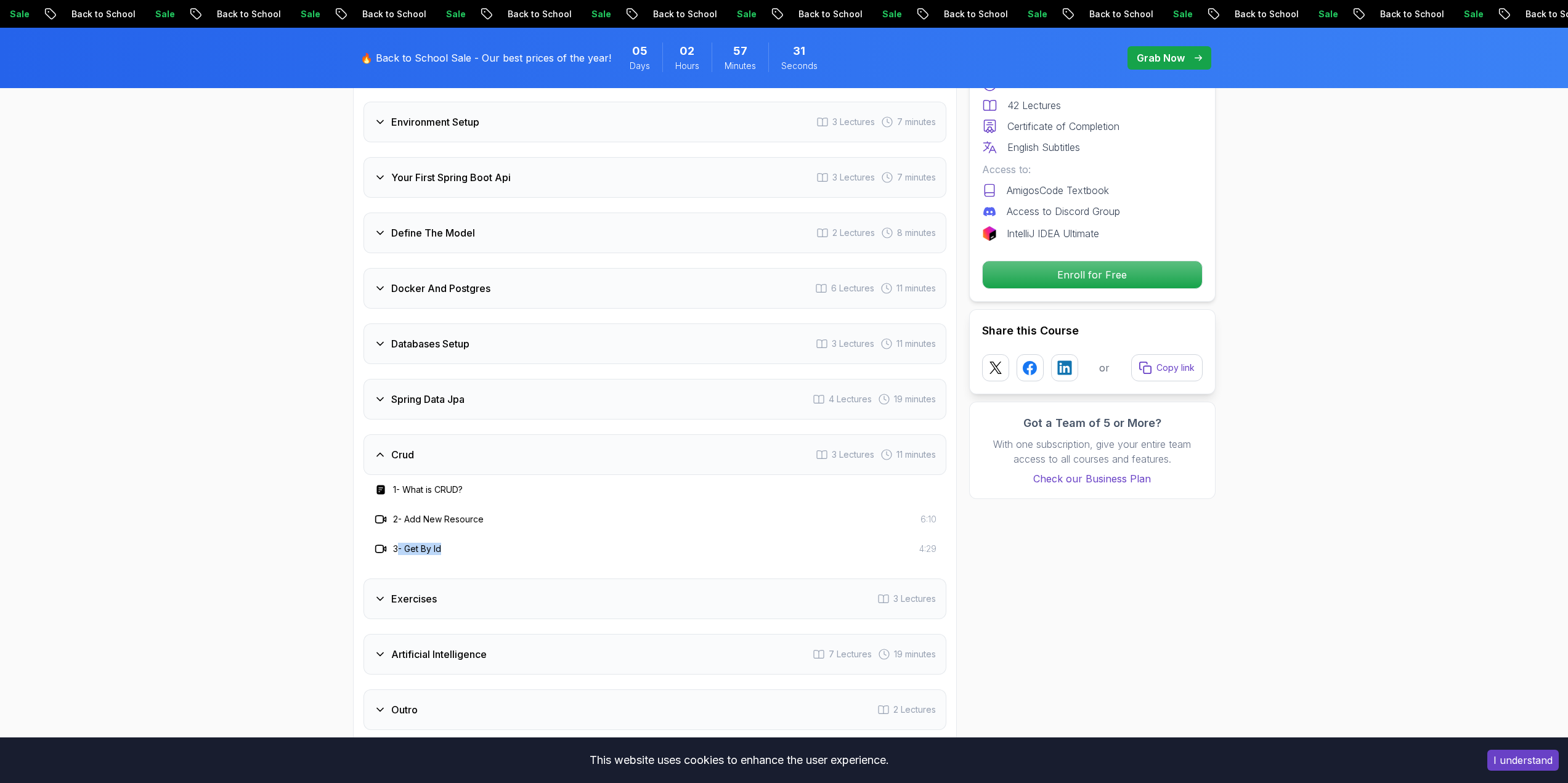
drag, startPoint x: 415, startPoint y: 530, endPoint x: 471, endPoint y: 529, distance: 56.0
click at [471, 542] on div "3 - Get By Id 4:29" at bounding box center [655, 549] width 563 height 15
click at [603, 534] on div "3 - Get By Id 4:29" at bounding box center [654, 549] width 582 height 30
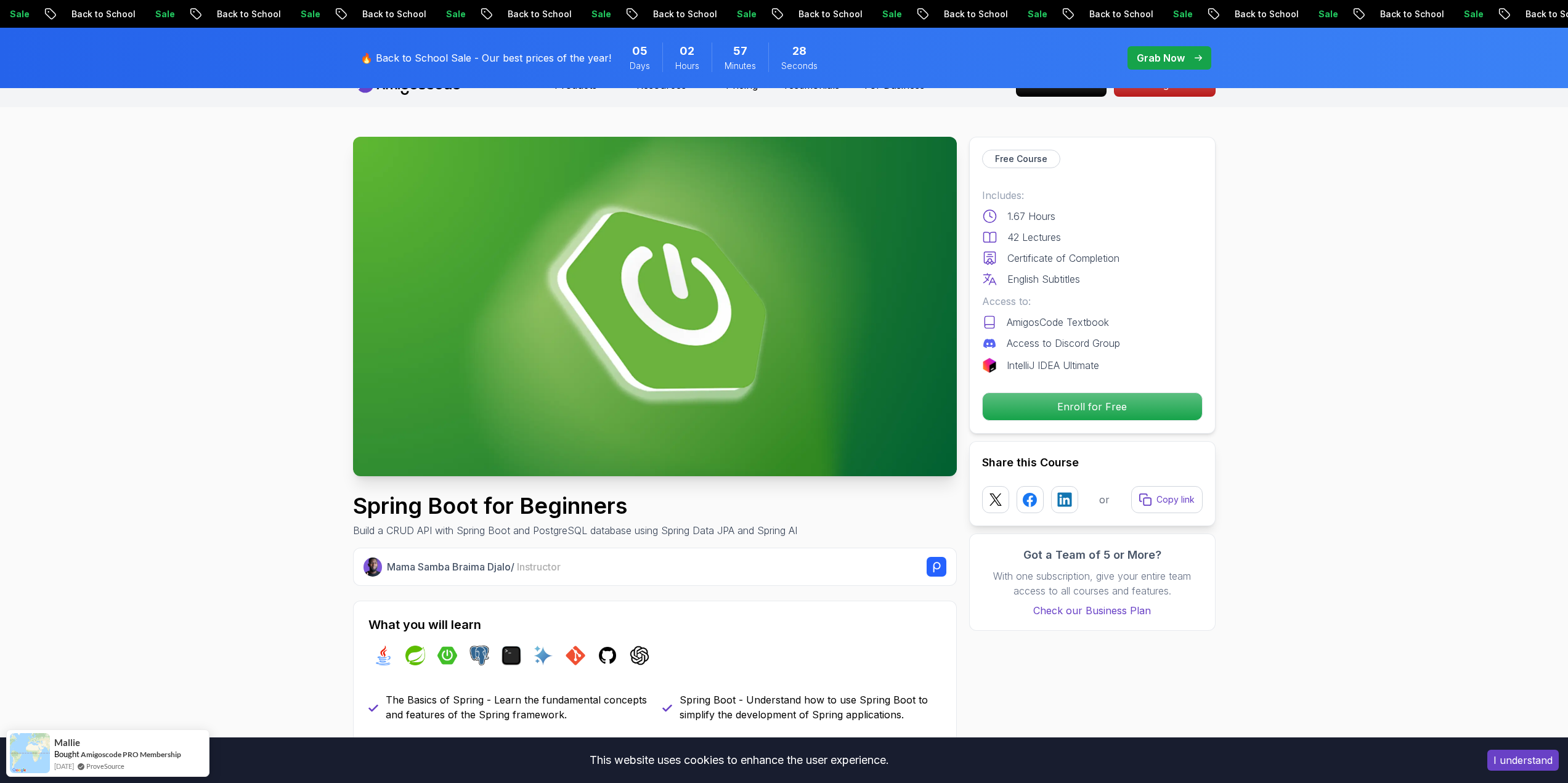
scroll to position [0, 0]
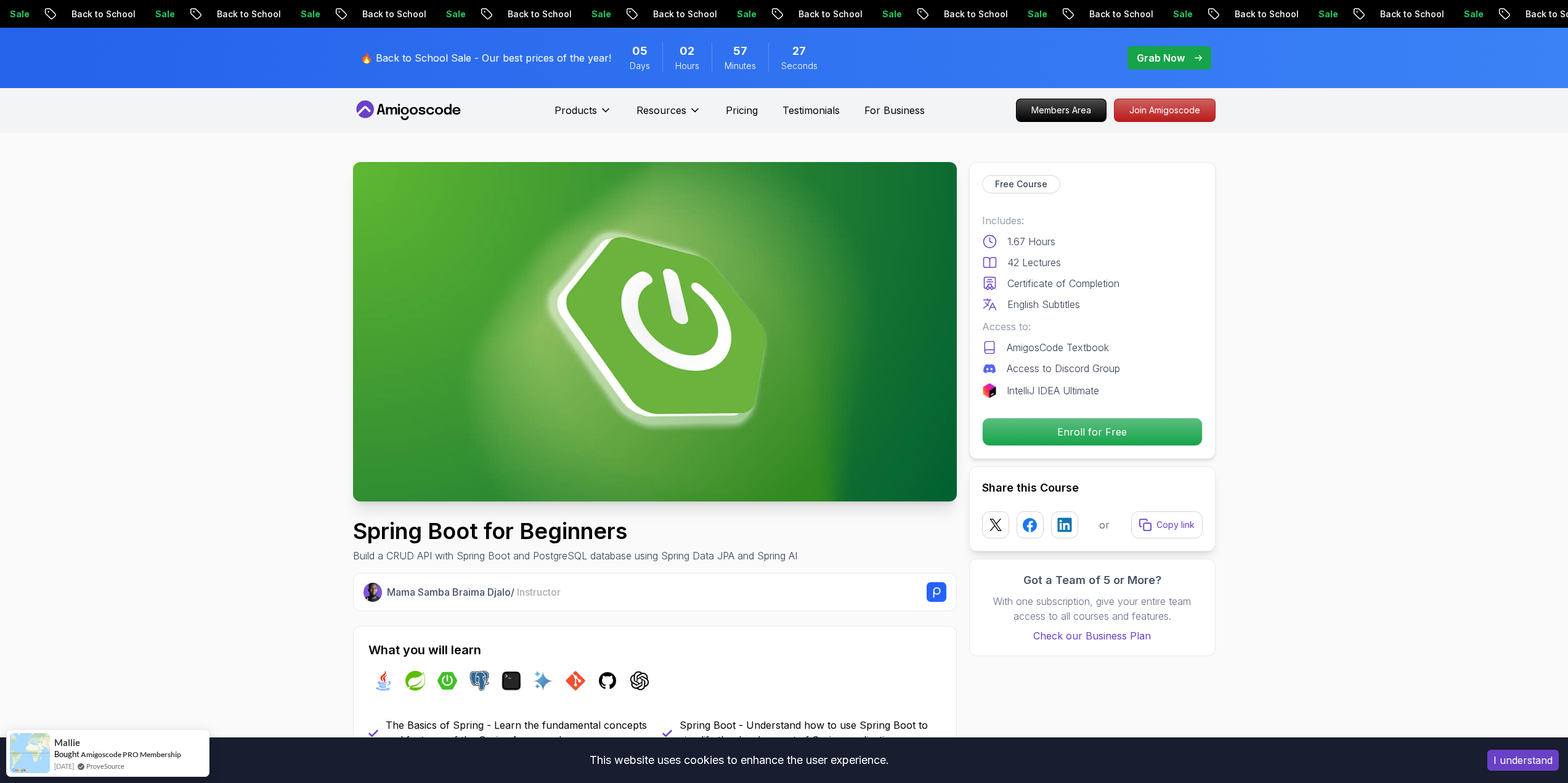
click at [521, 535] on h1 "Spring Boot for Beginners" at bounding box center [575, 531] width 444 height 24
click at [733, 350] on img at bounding box center [655, 332] width 604 height 339
